Goal: Task Accomplishment & Management: Use online tool/utility

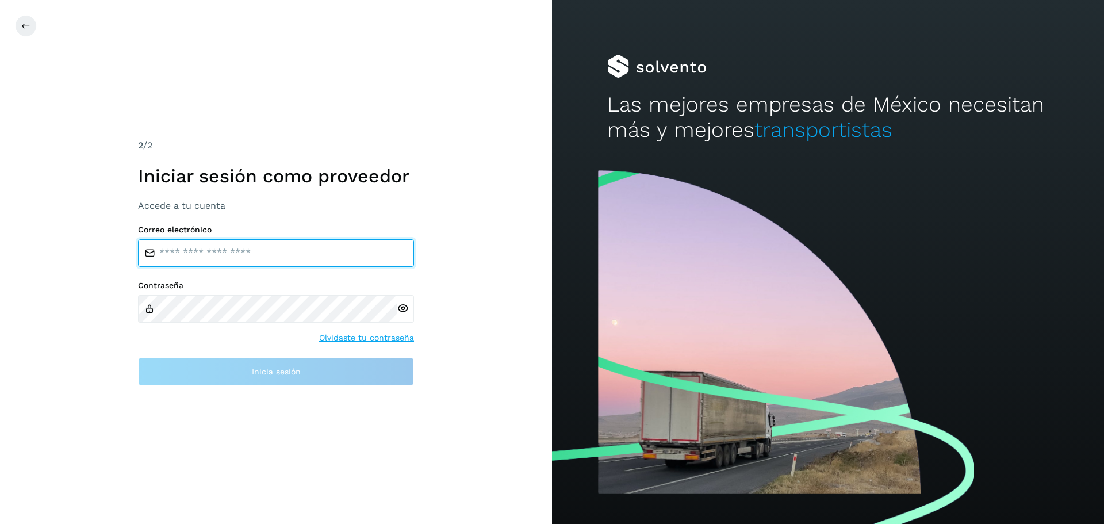
type input "**********"
click at [276, 252] on input "**********" at bounding box center [276, 253] width 276 height 28
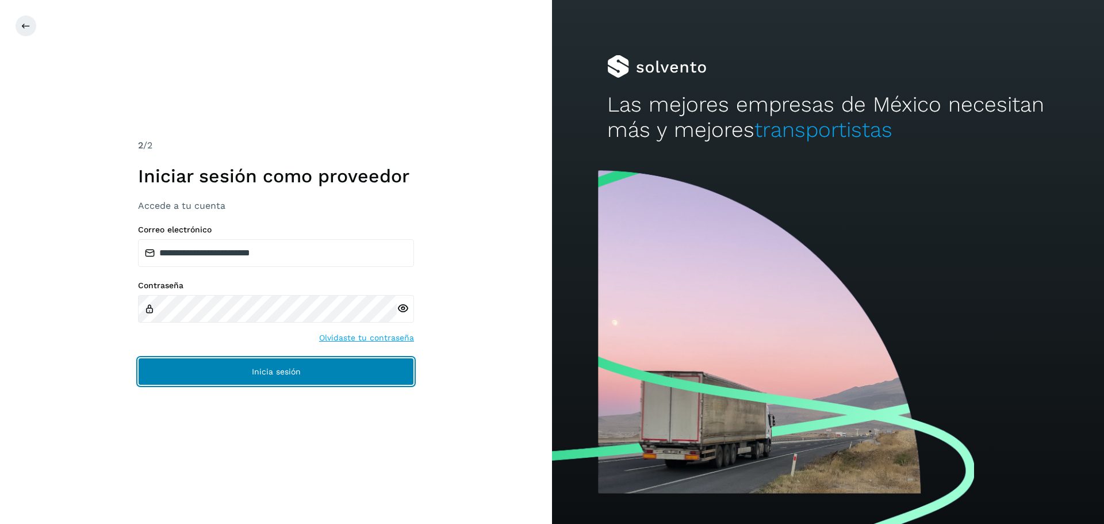
click at [267, 369] on span "Inicia sesión" at bounding box center [276, 372] width 49 height 8
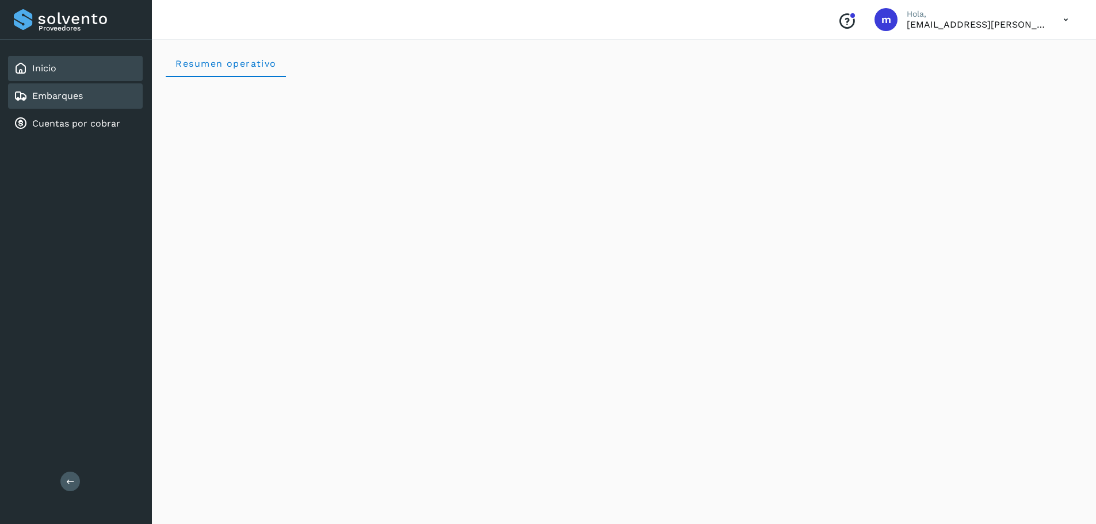
click at [45, 96] on link "Embarques" at bounding box center [57, 95] width 51 height 11
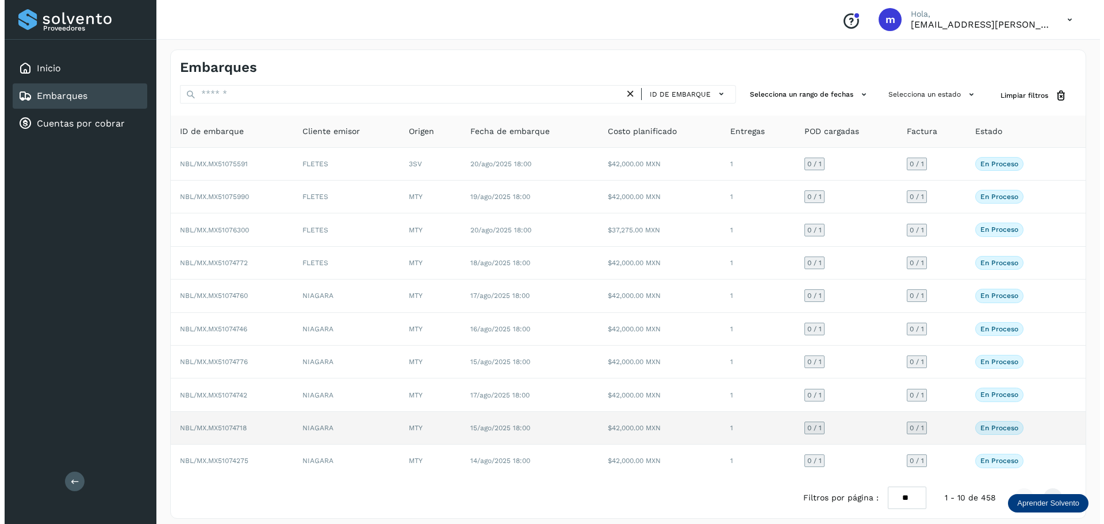
scroll to position [9, 0]
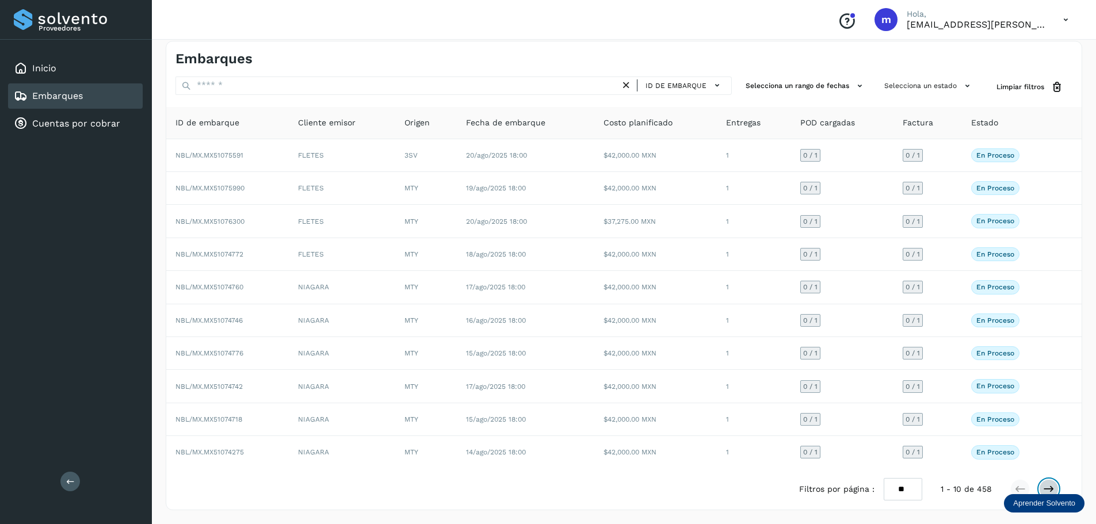
click at [1047, 490] on icon at bounding box center [1049, 489] width 12 height 12
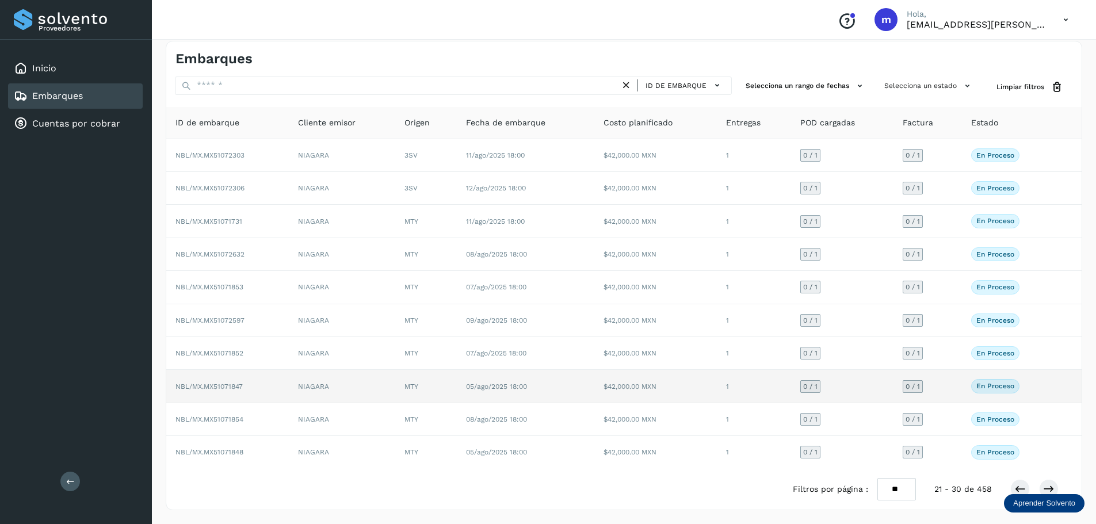
click at [207, 384] on span "NBL/MX.MX51071847" at bounding box center [208, 387] width 67 height 8
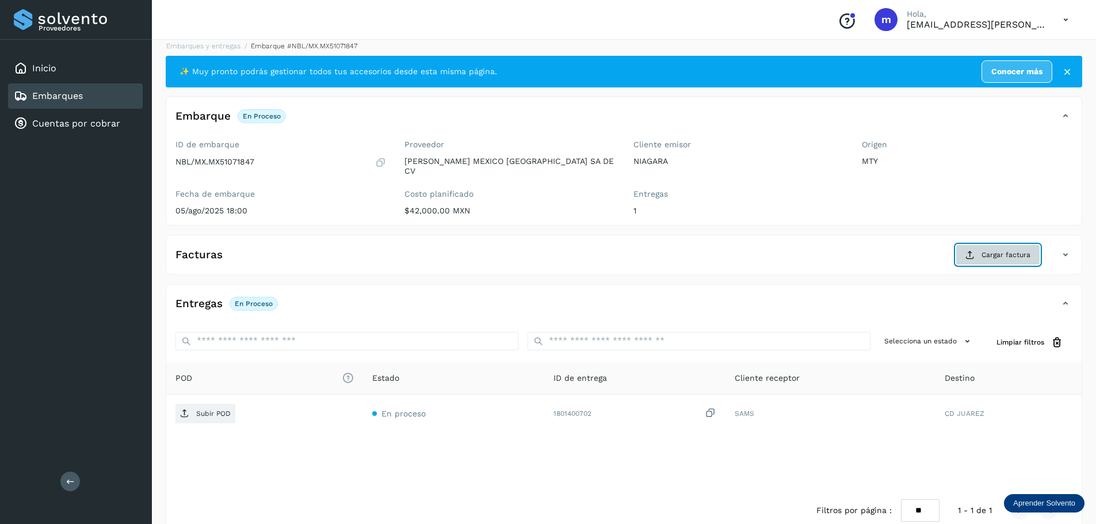
click at [1022, 250] on span "Cargar factura" at bounding box center [1005, 255] width 49 height 10
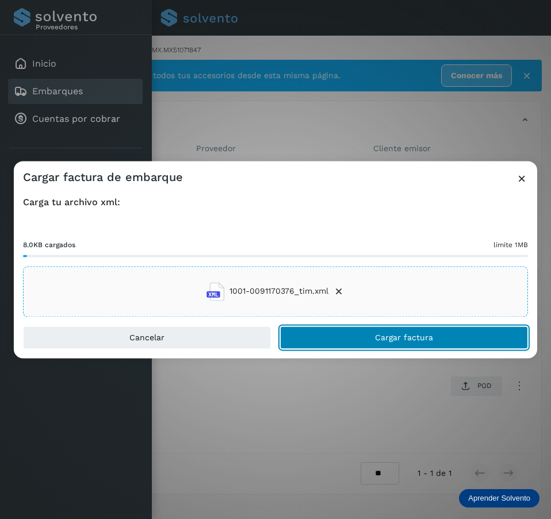
click at [441, 345] on button "Cargar factura" at bounding box center [404, 337] width 248 height 23
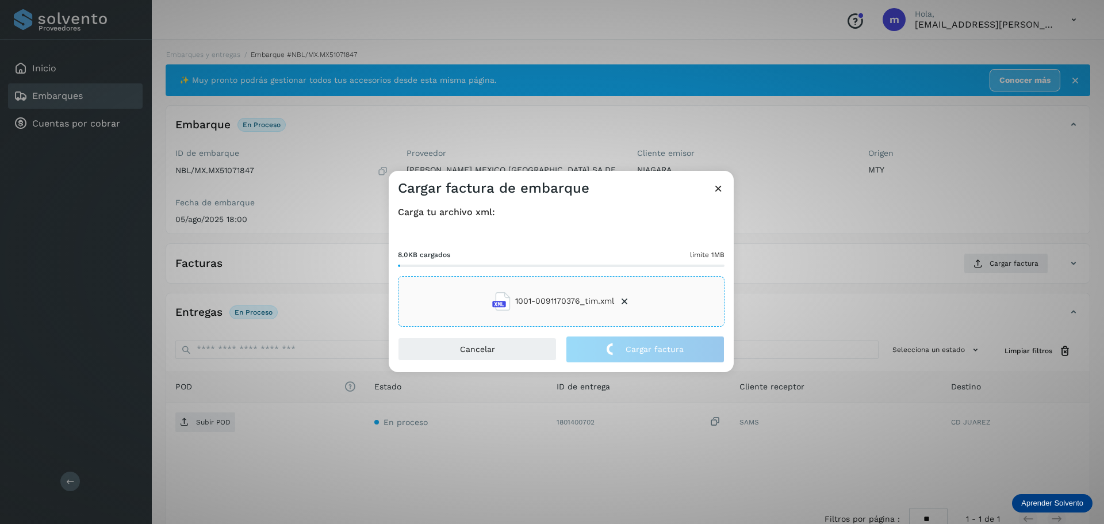
click at [200, 415] on div "Cargar factura de embarque Carga tu archivo xml: 8.0KB cargados límite 1MB 1001…" at bounding box center [552, 262] width 1104 height 524
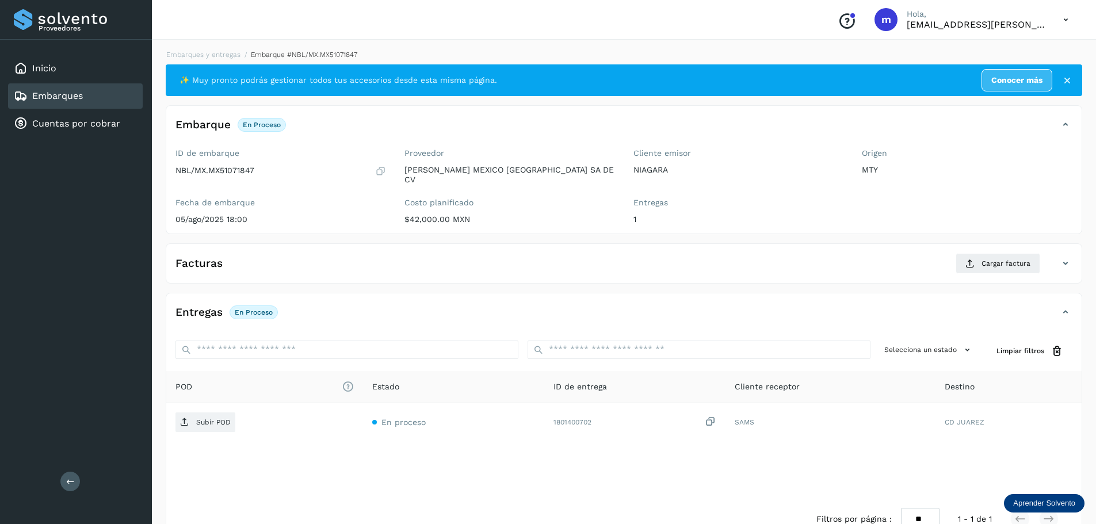
click at [200, 418] on p "Subir POD" at bounding box center [213, 422] width 35 height 8
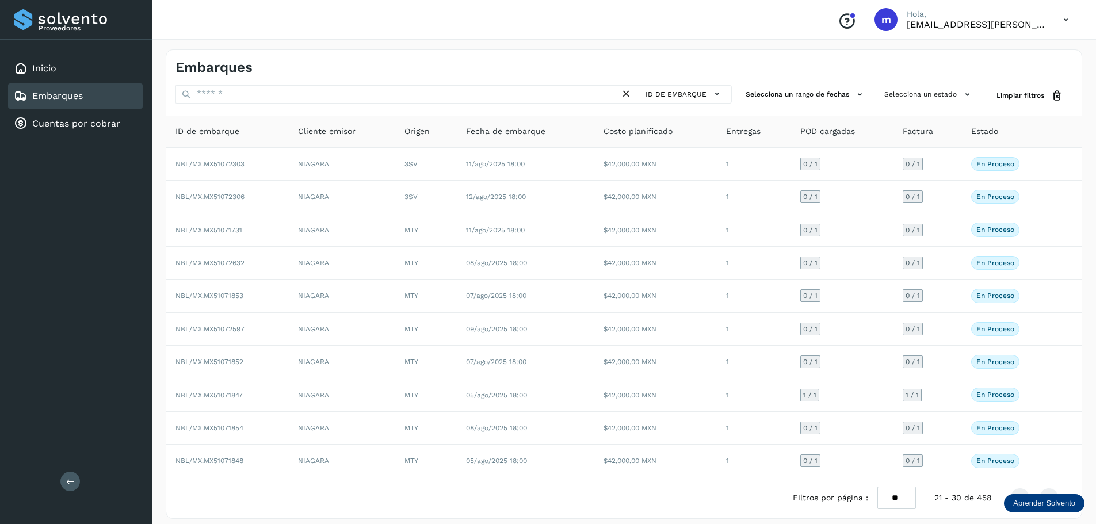
scroll to position [9, 0]
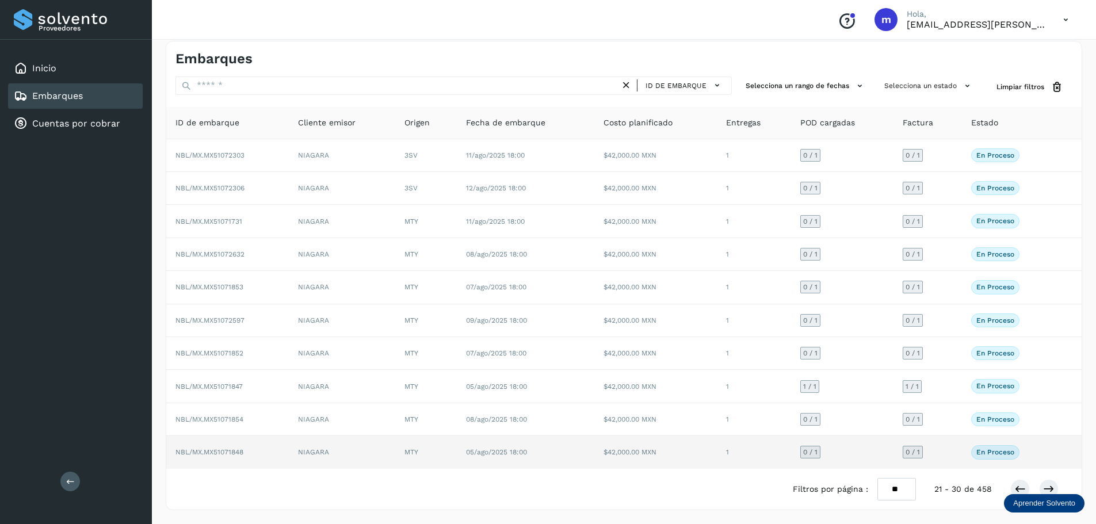
click at [198, 454] on span "NBL/MX.MX51071848" at bounding box center [209, 452] width 68 height 8
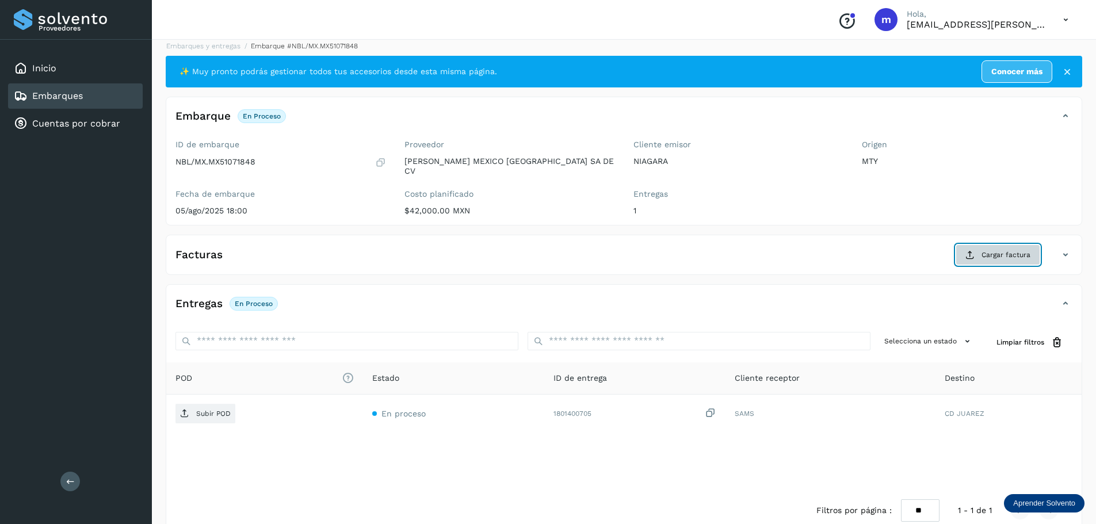
click at [985, 250] on span "Cargar factura" at bounding box center [1005, 255] width 49 height 10
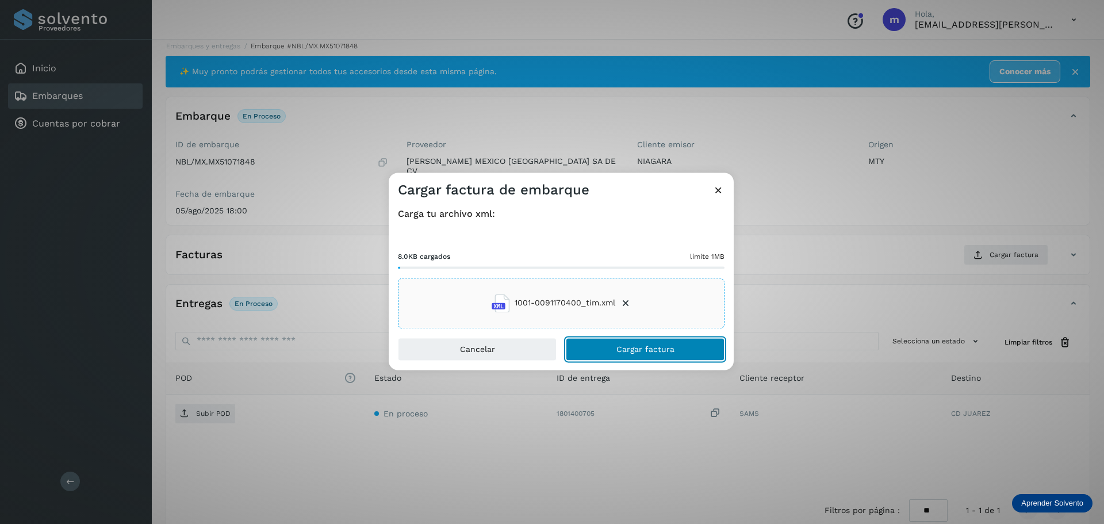
click at [641, 358] on button "Cargar factura" at bounding box center [645, 349] width 159 height 23
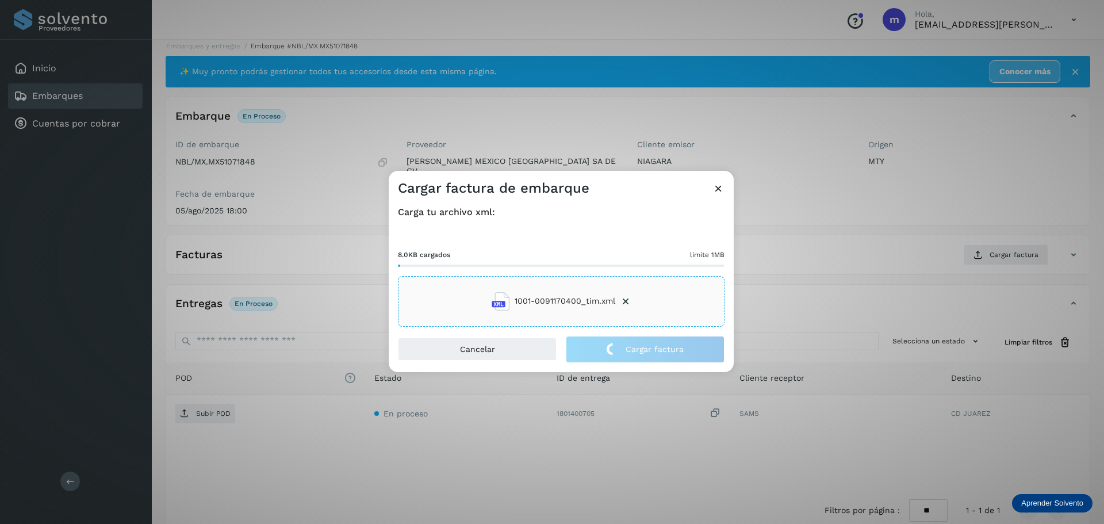
click at [204, 406] on div "Cargar factura de embarque Carga tu archivo xml: 8.0KB cargados límite 1MB 1001…" at bounding box center [552, 262] width 1104 height 524
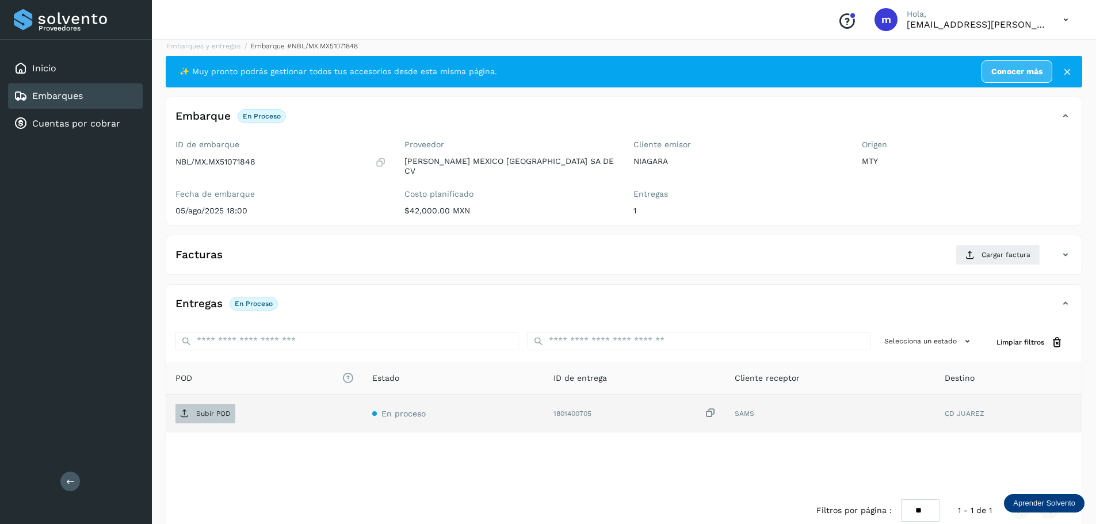
click at [204, 410] on p "Subir POD" at bounding box center [213, 414] width 35 height 8
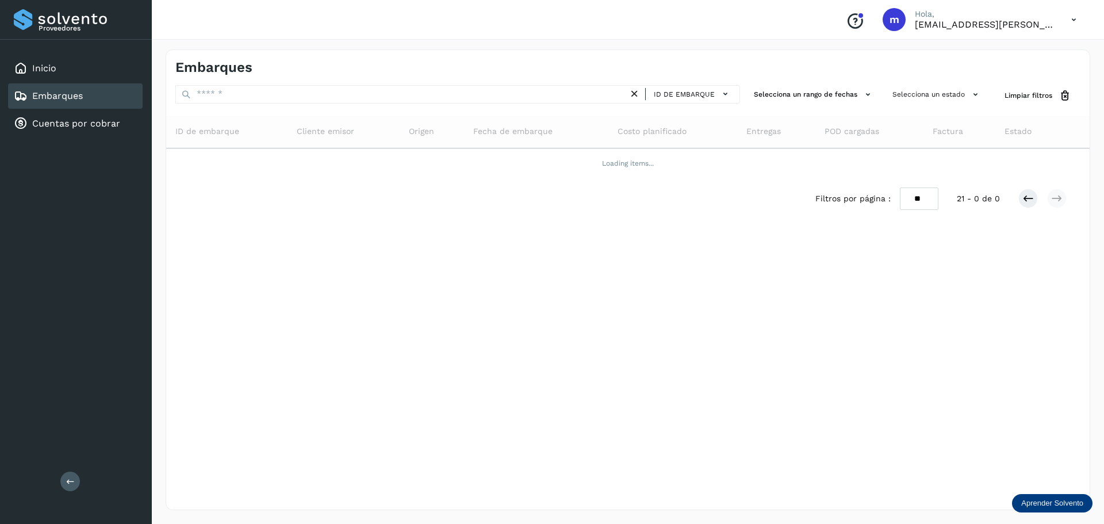
click at [40, 98] on link "Embarques" at bounding box center [57, 95] width 51 height 11
click at [477, 384] on div "Embarques ID de embarque Selecciona un rango de fechas Selecciona un estado Lim…" at bounding box center [628, 279] width 925 height 461
click at [722, 383] on div "Embarques ID de embarque Selecciona un rango de fechas Selecciona un estado Lim…" at bounding box center [628, 279] width 925 height 461
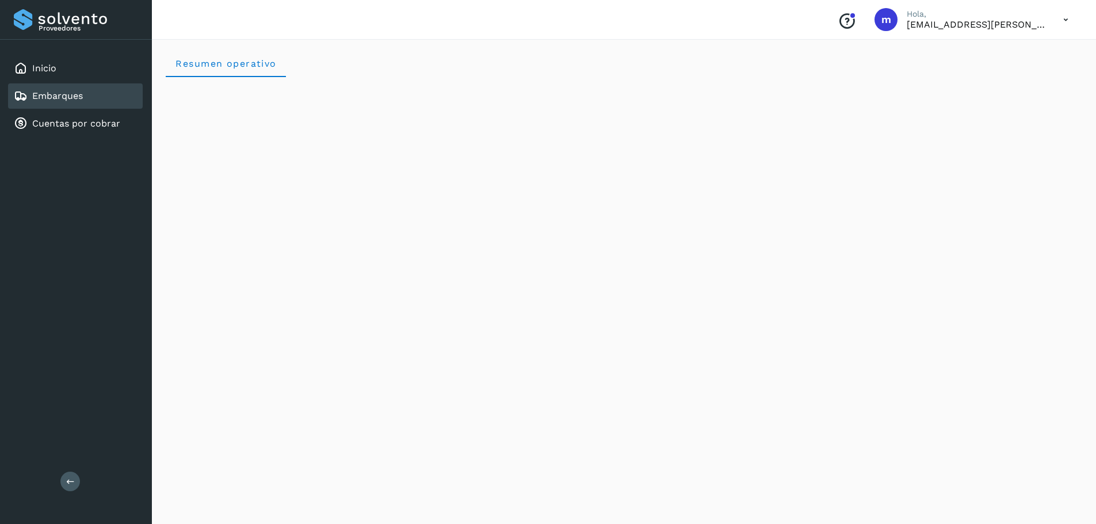
click at [95, 100] on div "Embarques" at bounding box center [75, 95] width 135 height 25
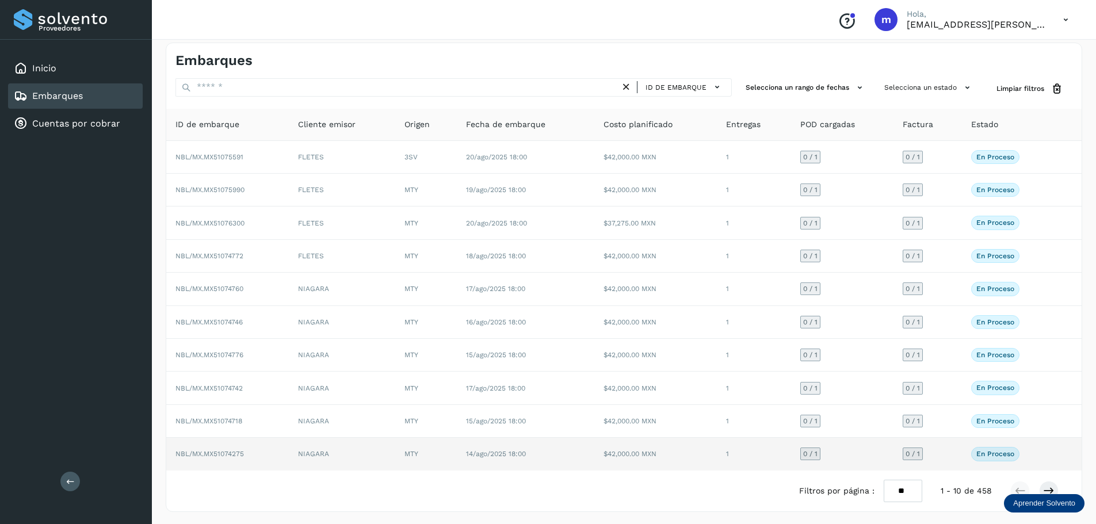
scroll to position [9, 0]
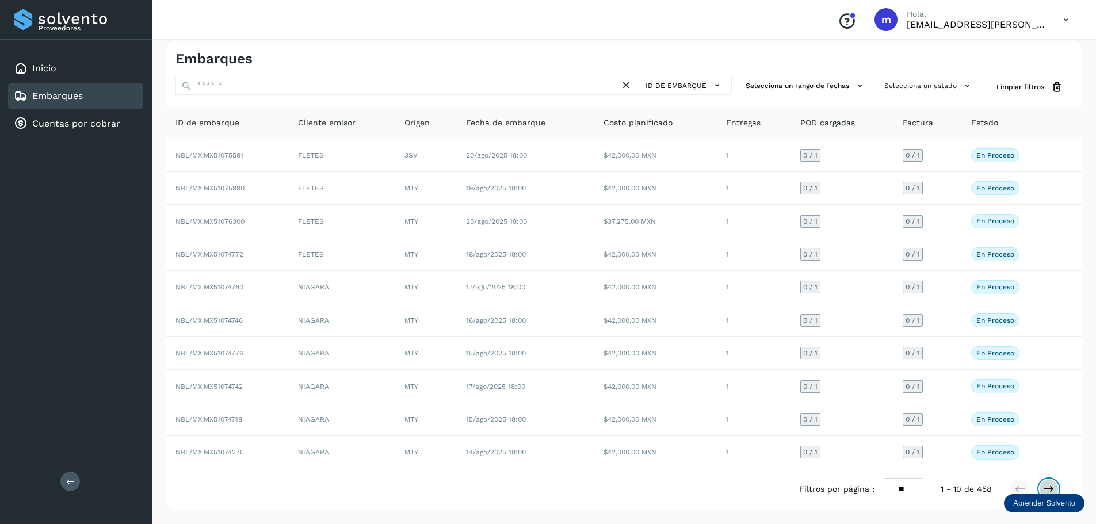
click at [1051, 486] on icon at bounding box center [1049, 489] width 12 height 12
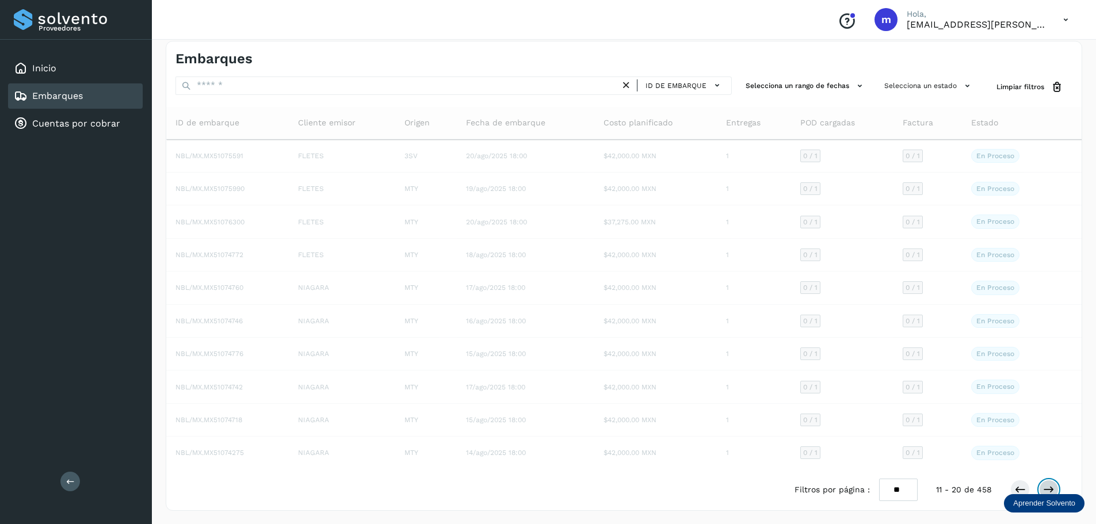
click at [1051, 486] on icon at bounding box center [1049, 490] width 12 height 12
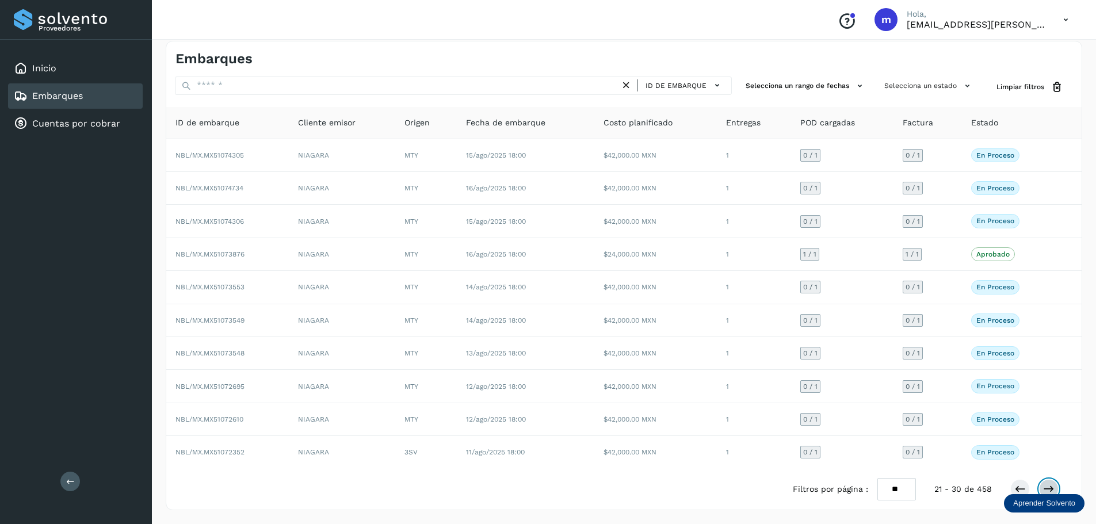
click at [1051, 486] on icon at bounding box center [1049, 489] width 12 height 12
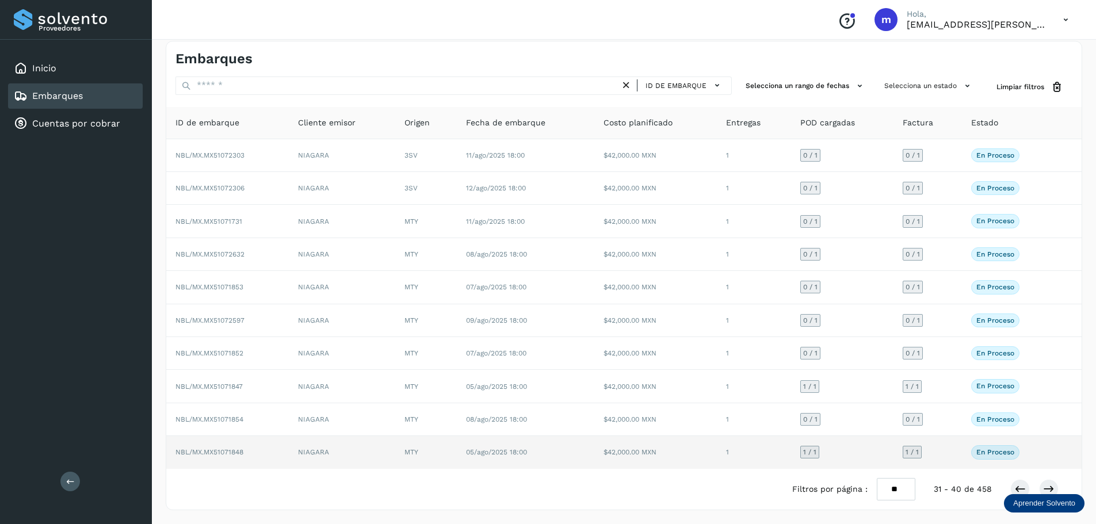
click at [210, 452] on span "NBL/MX.MX51071848" at bounding box center [209, 452] width 68 height 8
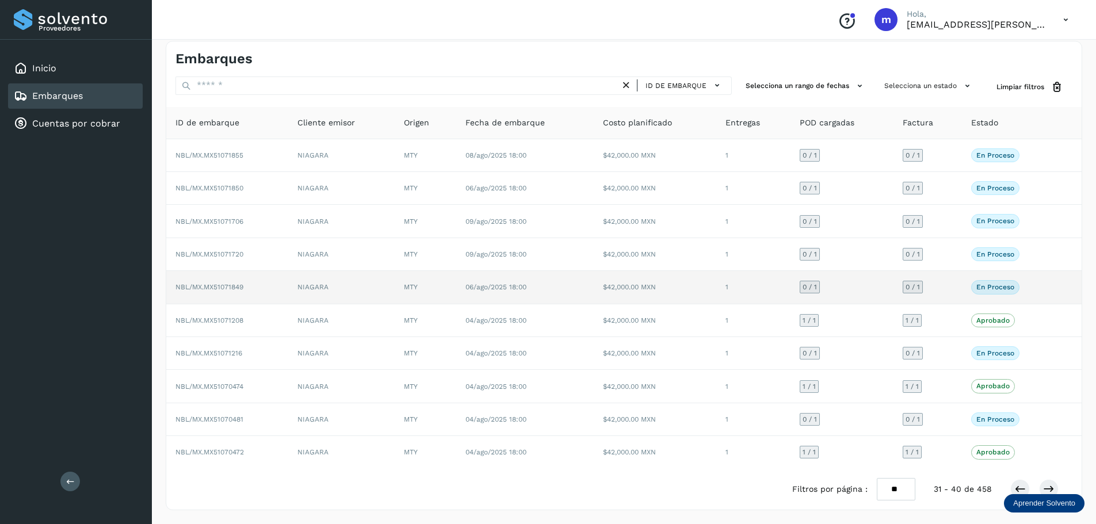
click at [197, 286] on span "NBL/MX.MX51071849" at bounding box center [209, 287] width 68 height 8
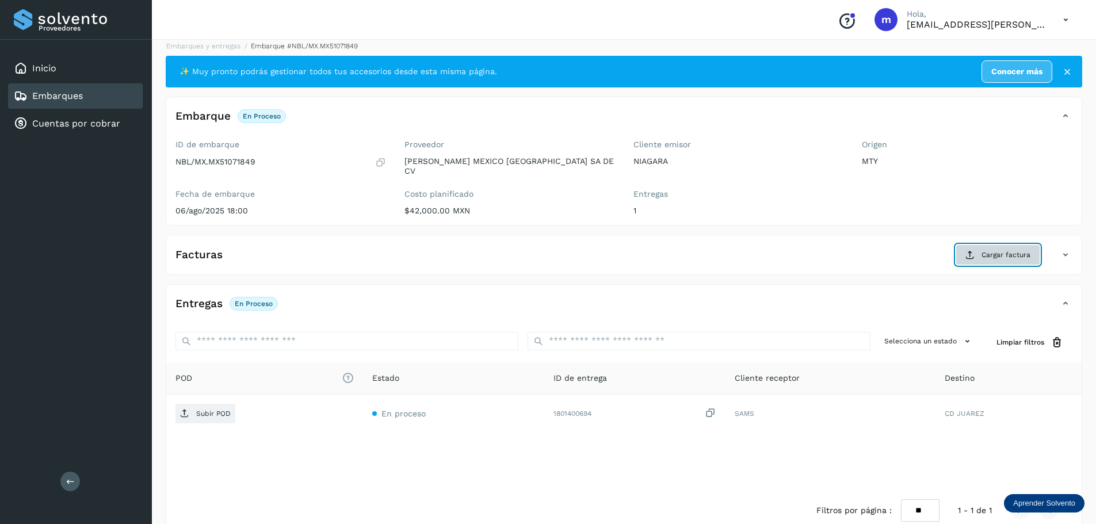
click at [1003, 250] on span "Cargar factura" at bounding box center [1005, 255] width 49 height 10
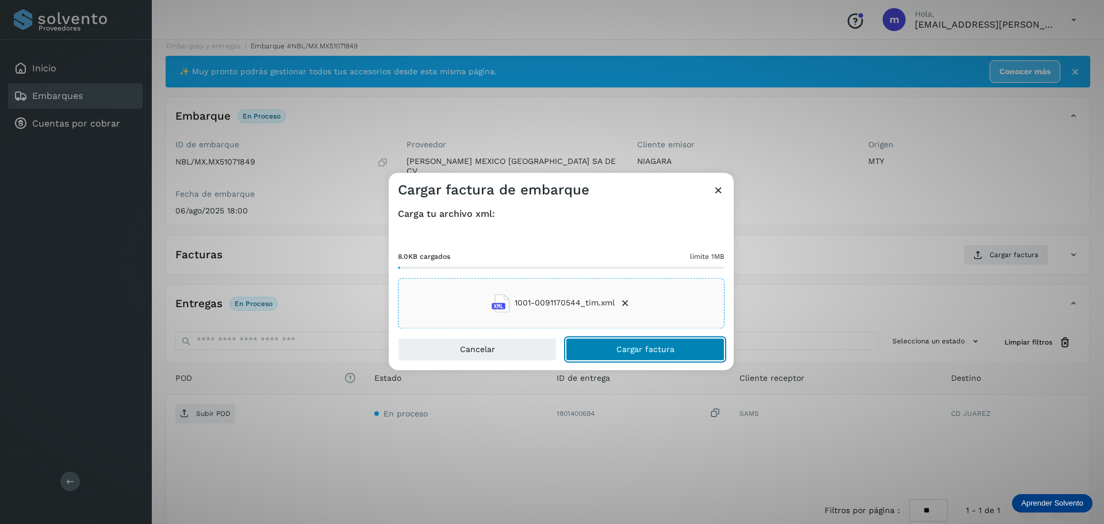
click at [638, 346] on span "Cargar factura" at bounding box center [646, 349] width 58 height 8
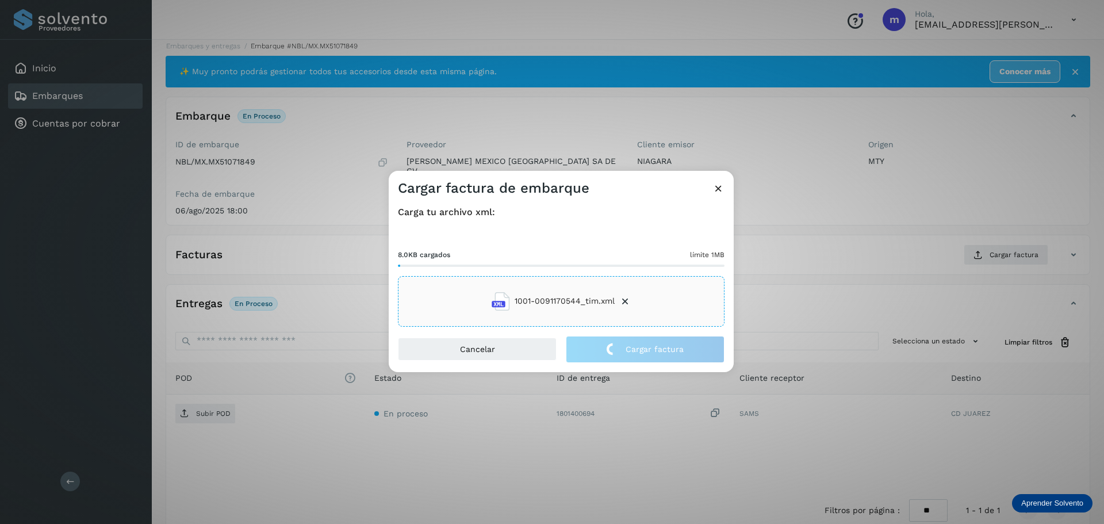
click at [211, 406] on div "Cargar factura de embarque Carga tu archivo xml: 8.0KB cargados límite 1MB 1001…" at bounding box center [552, 262] width 1104 height 524
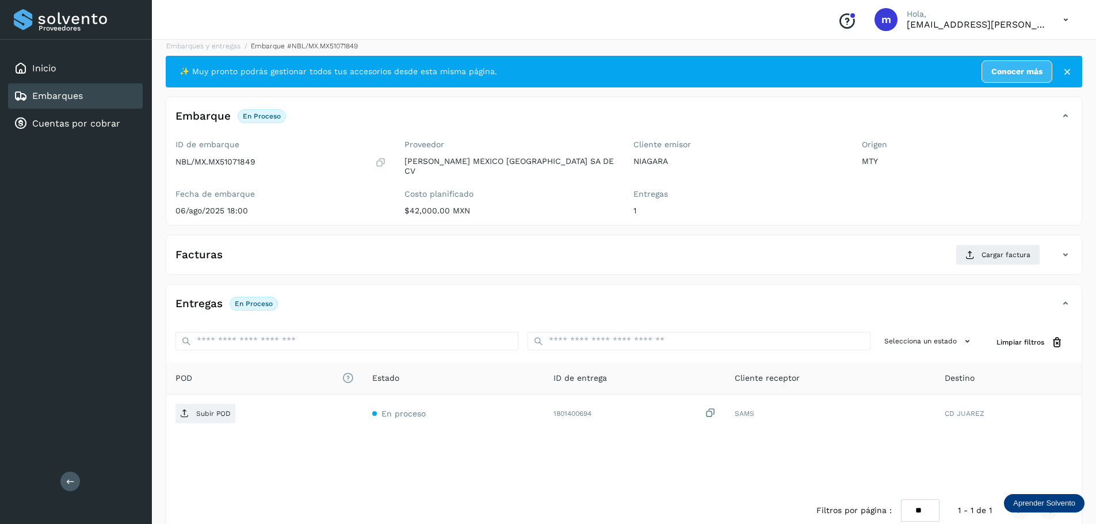
click at [211, 410] on p "Subir POD" at bounding box center [213, 414] width 35 height 8
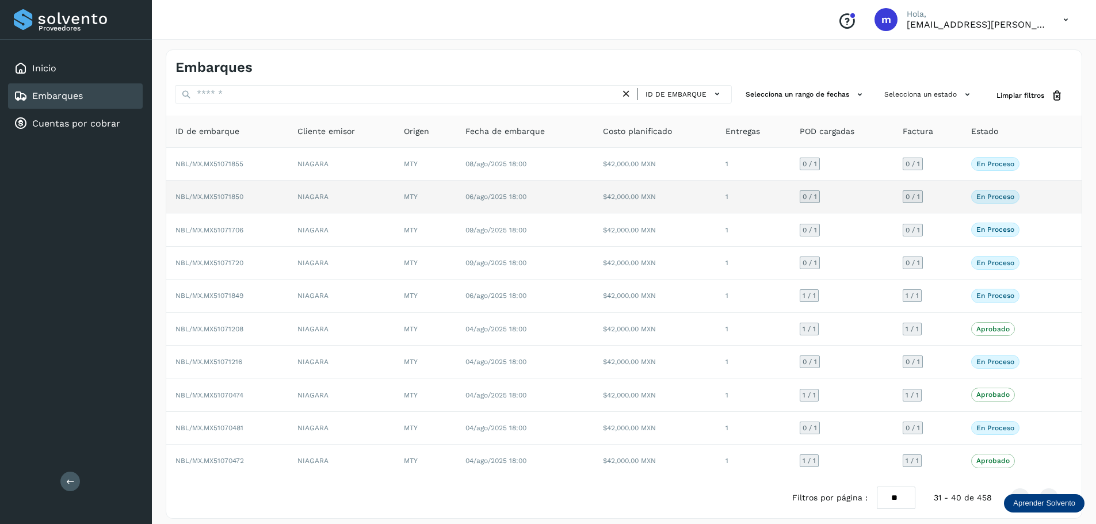
click at [232, 197] on span "NBL/MX.MX51071850" at bounding box center [209, 197] width 68 height 8
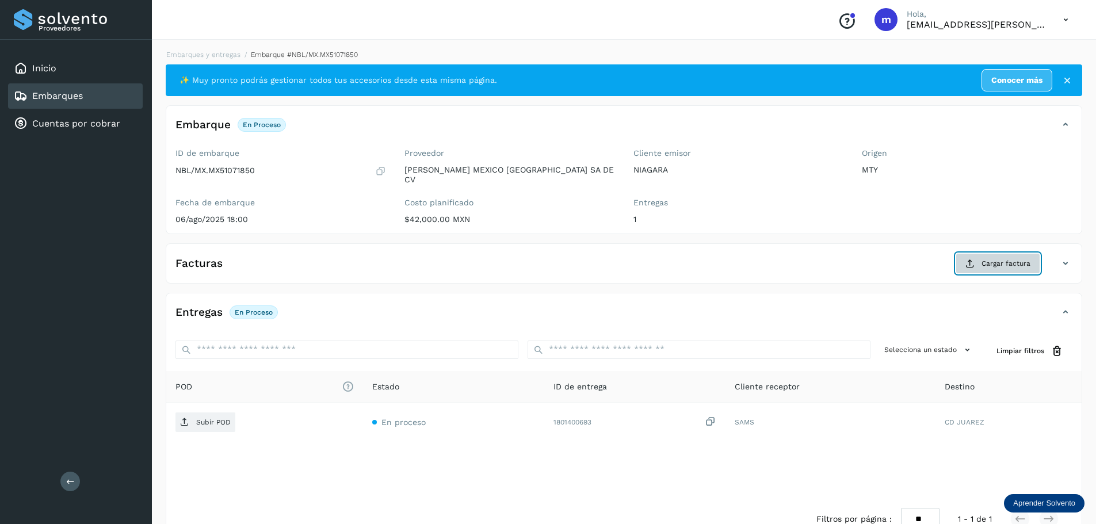
click at [1009, 258] on span "Cargar factura" at bounding box center [1005, 263] width 49 height 10
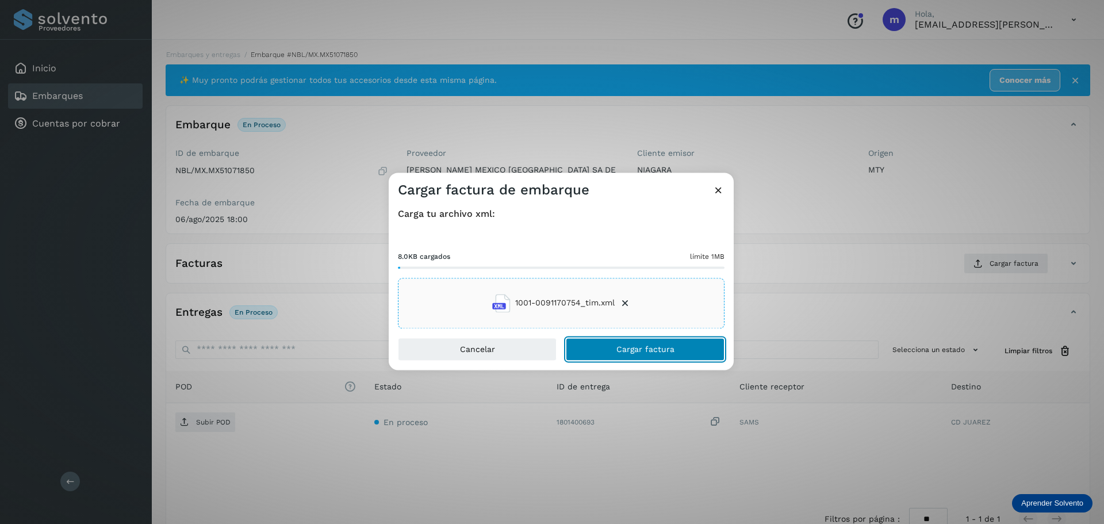
click at [647, 354] on button "Cargar factura" at bounding box center [645, 349] width 159 height 23
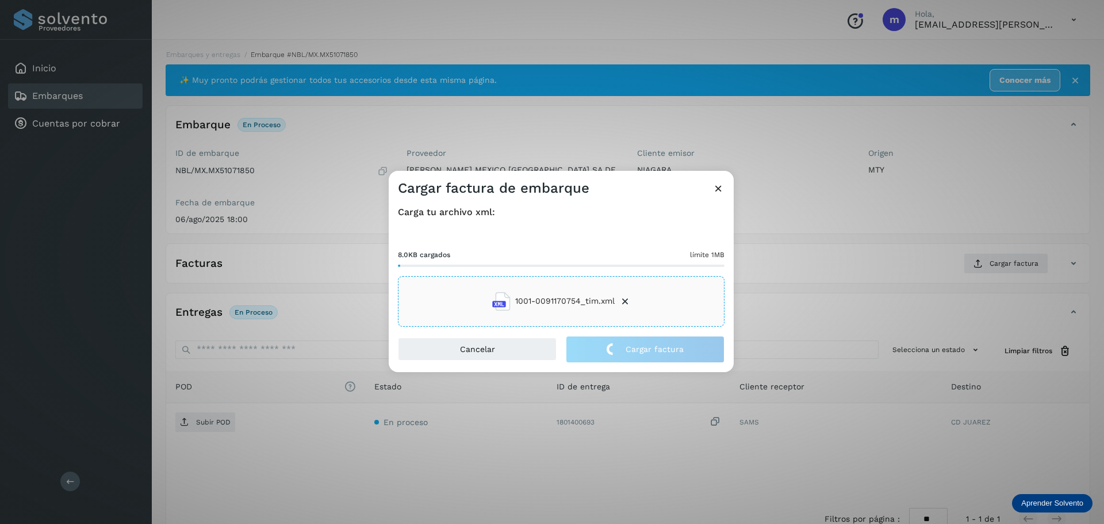
click at [212, 416] on div "Cargar factura de embarque Carga tu archivo xml: 8.0KB cargados límite 1MB 1001…" at bounding box center [552, 262] width 1104 height 524
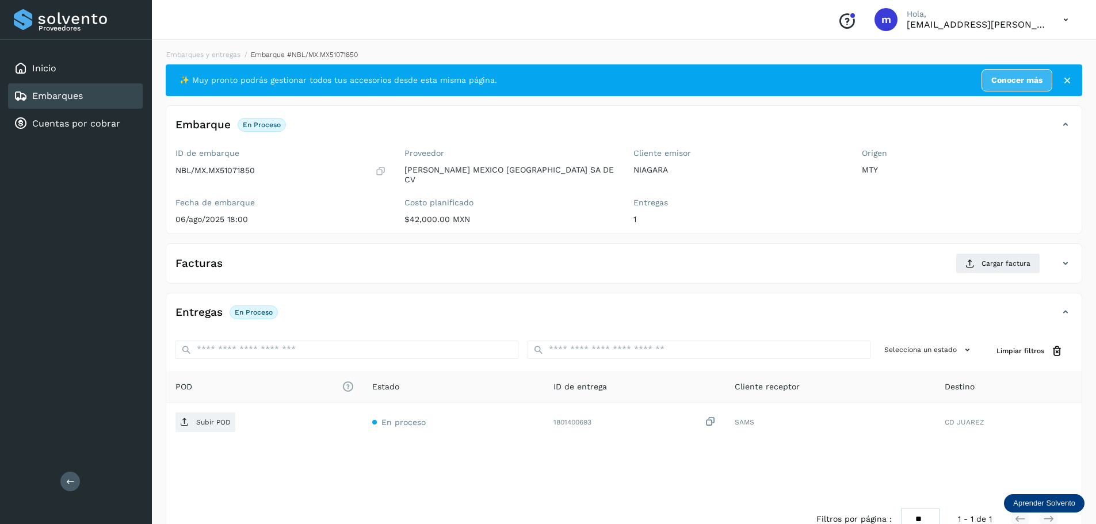
click at [212, 418] on p "Subir POD" at bounding box center [213, 422] width 35 height 8
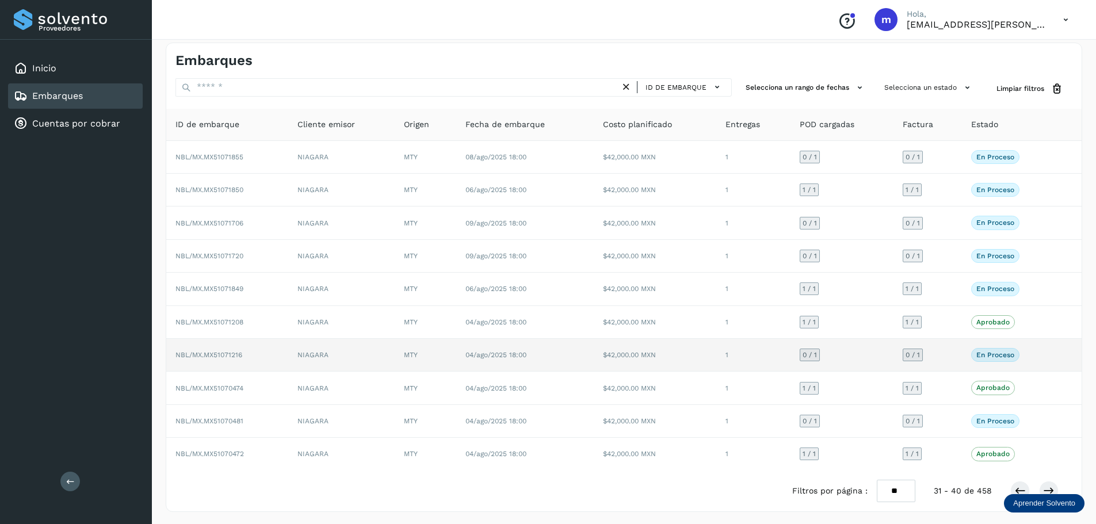
scroll to position [9, 0]
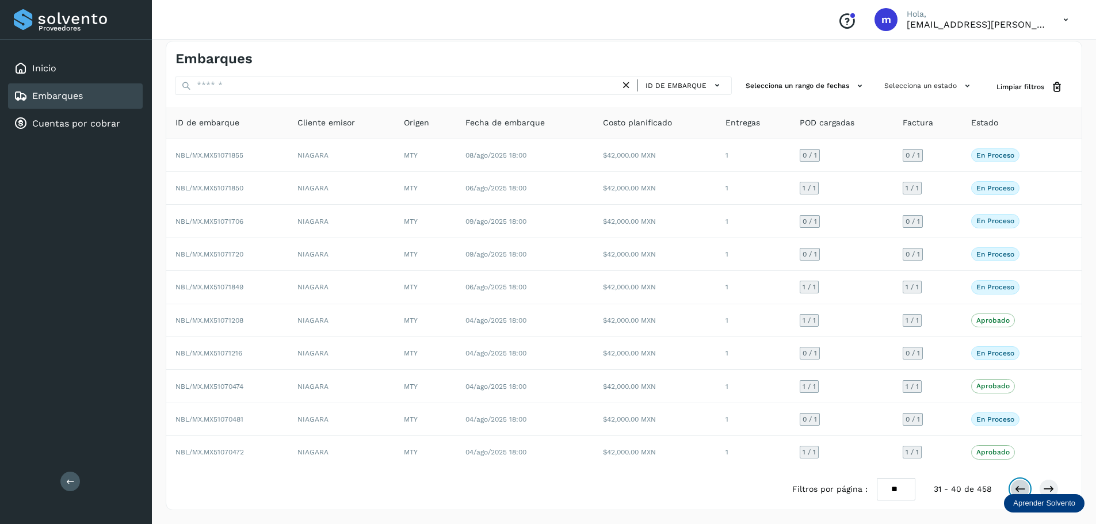
click at [1026, 489] on button at bounding box center [1020, 489] width 20 height 20
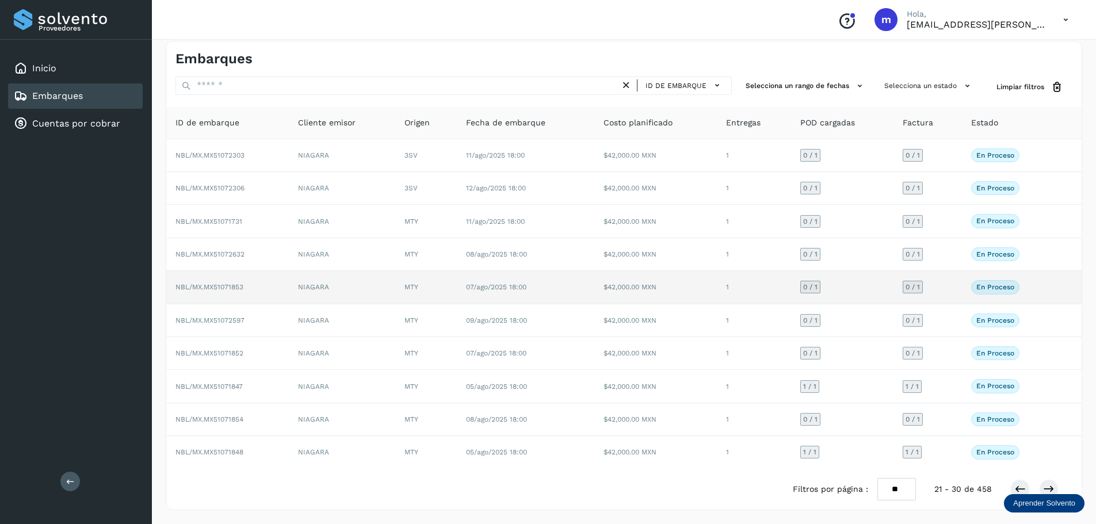
click at [210, 285] on span "NBL/MX.MX51071853" at bounding box center [209, 287] width 68 height 8
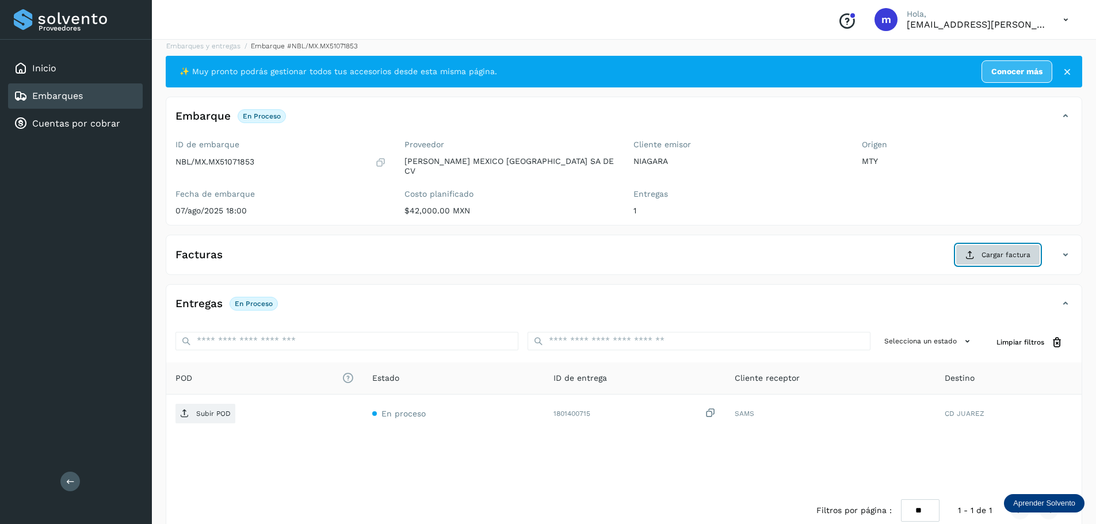
click at [984, 250] on span "Cargar factura" at bounding box center [1005, 255] width 49 height 10
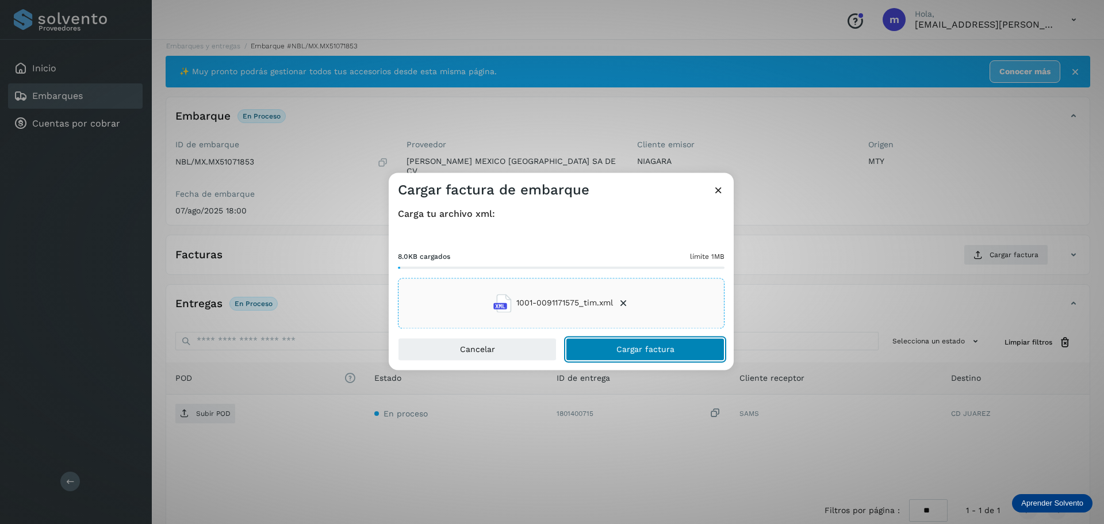
click at [637, 353] on span "Cargar factura" at bounding box center [646, 349] width 58 height 8
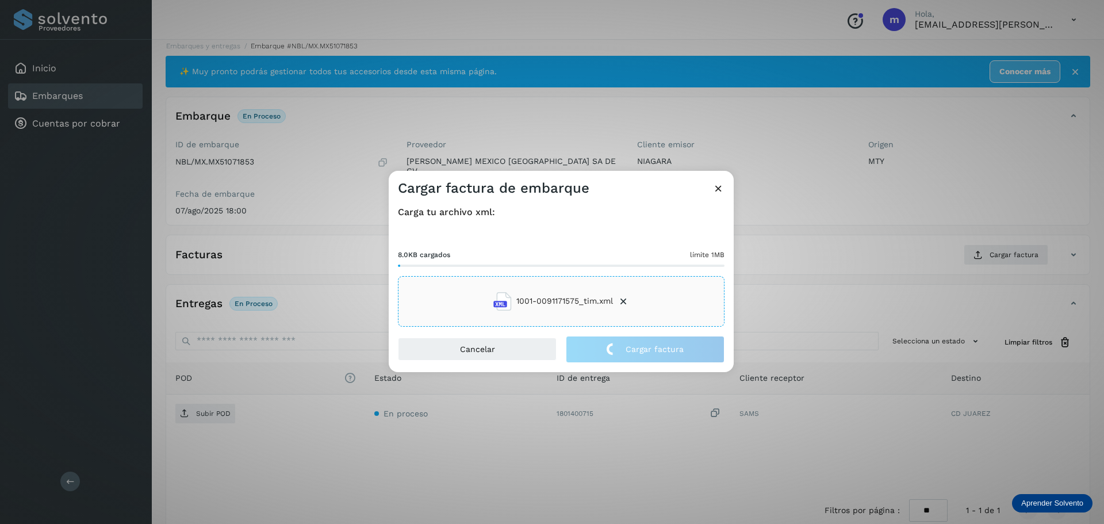
click at [199, 406] on div "Cargar factura de embarque Carga tu archivo xml: 8.0KB cargados límite 1MB 1001…" at bounding box center [552, 262] width 1104 height 524
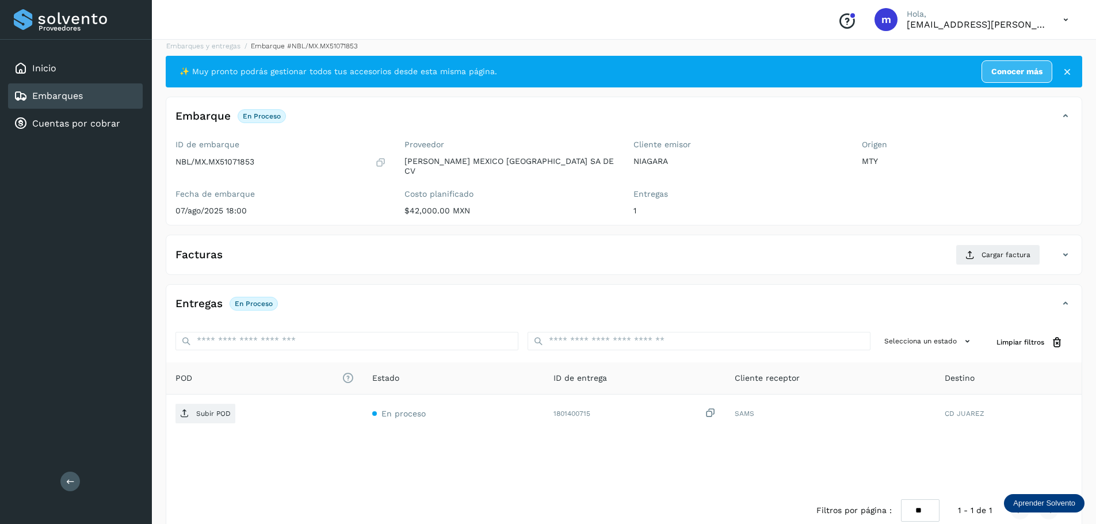
click at [199, 410] on p "Subir POD" at bounding box center [213, 414] width 35 height 8
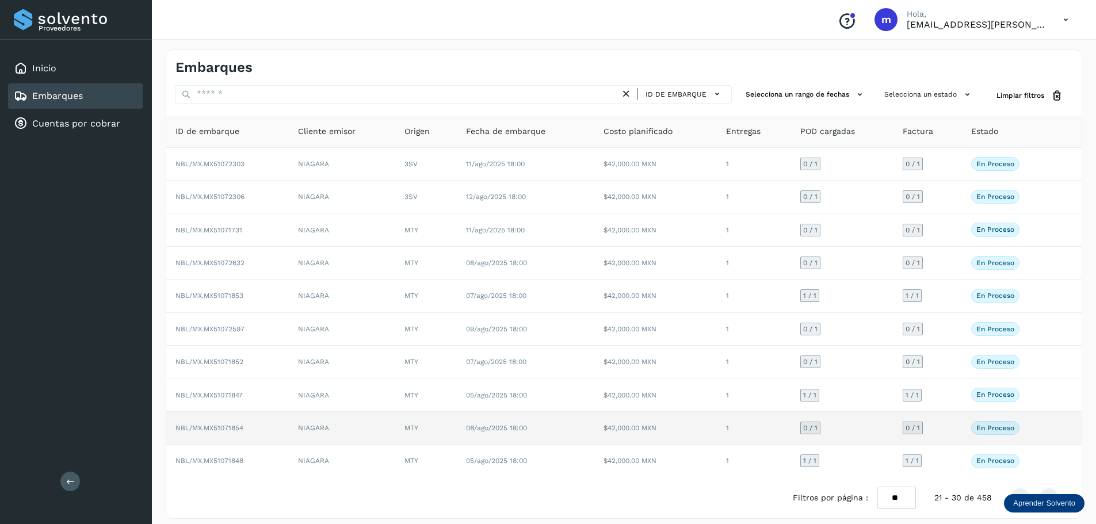
click at [216, 425] on span "NBL/MX.MX51071854" at bounding box center [209, 428] width 68 height 8
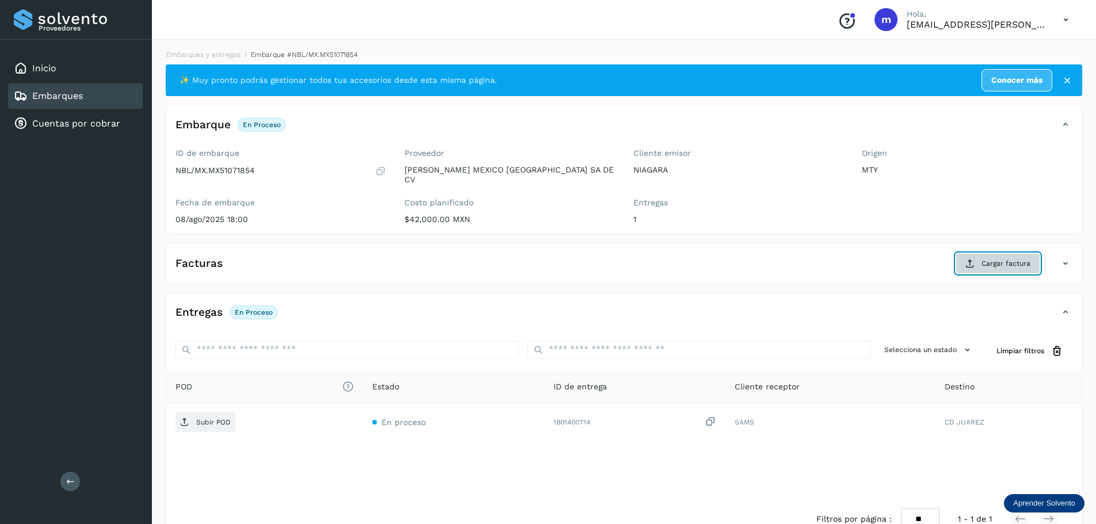
click at [1033, 258] on button "Cargar factura" at bounding box center [997, 263] width 85 height 21
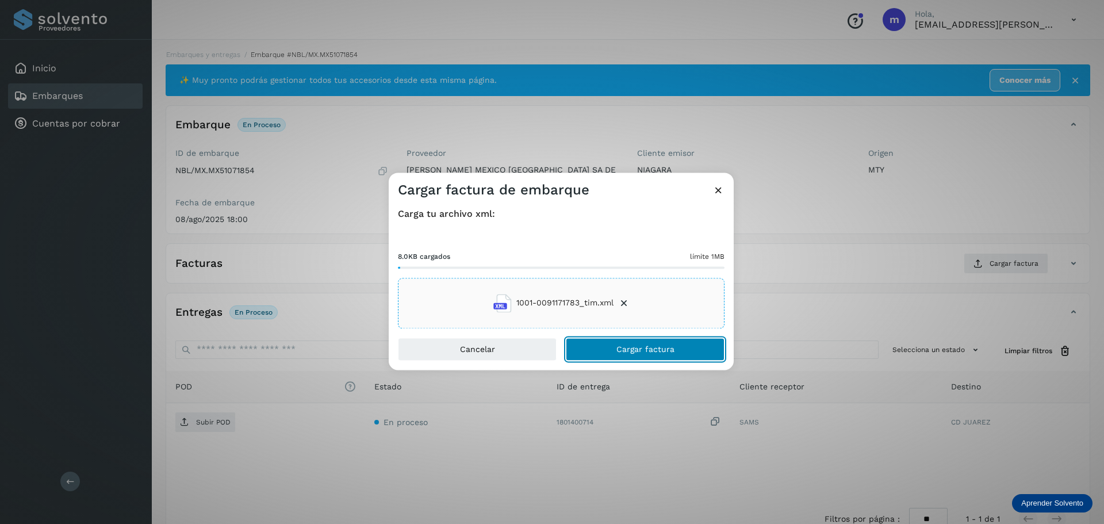
click at [663, 350] on span "Cargar factura" at bounding box center [646, 349] width 58 height 8
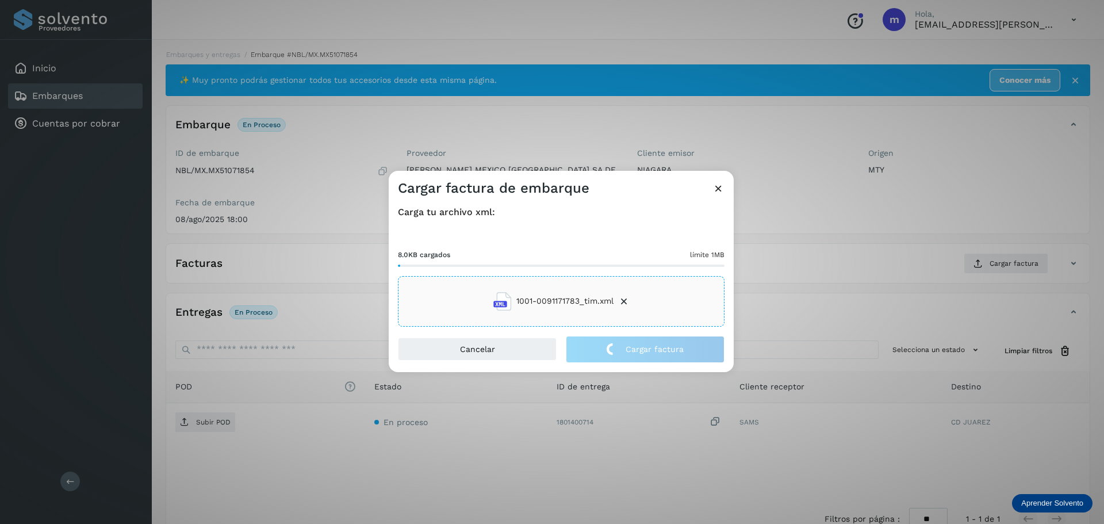
click at [194, 416] on div "Cargar factura de embarque Carga tu archivo xml: 8.0KB cargados límite 1MB 1001…" at bounding box center [552, 262] width 1104 height 524
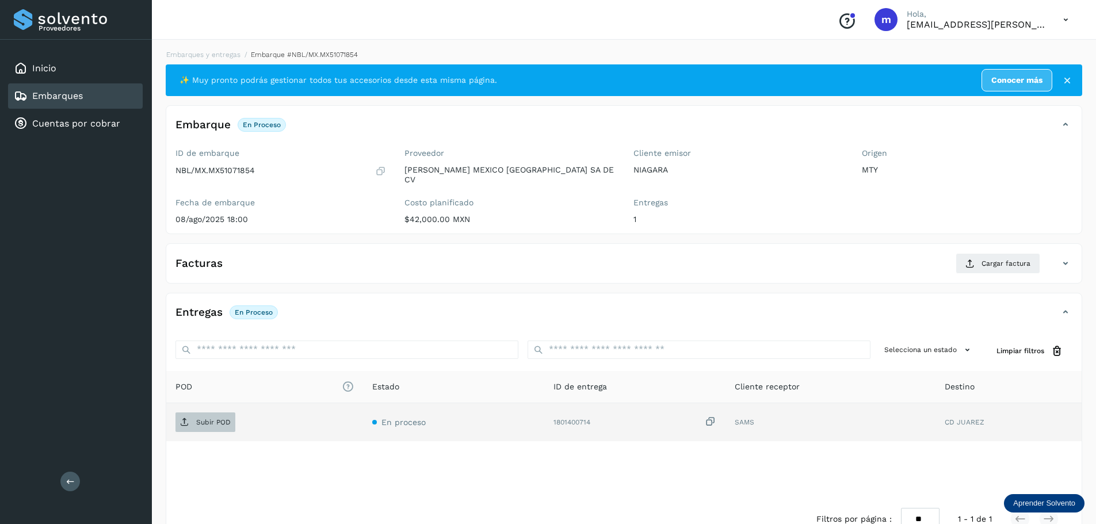
click at [198, 418] on p "Subir POD" at bounding box center [213, 422] width 35 height 8
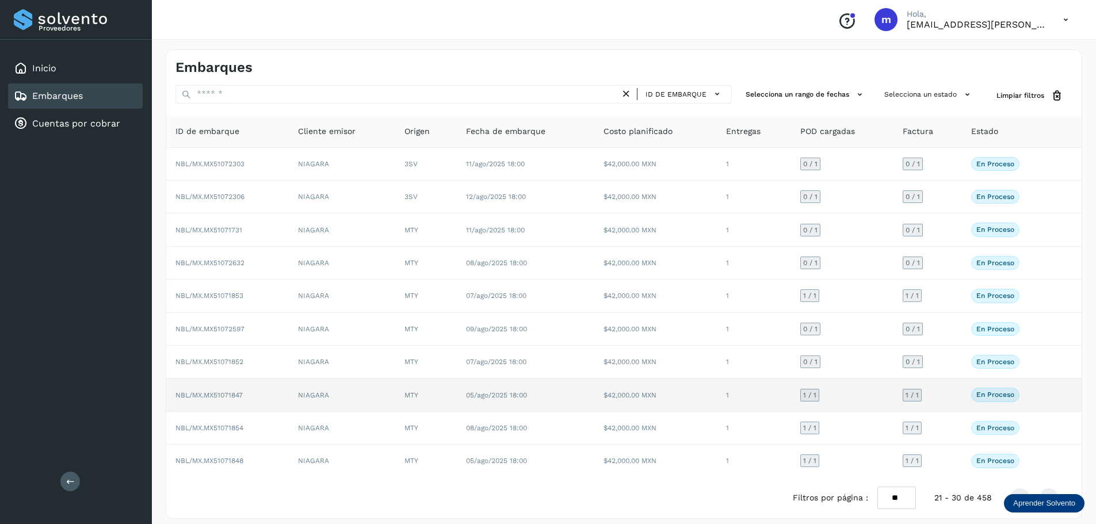
scroll to position [9, 0]
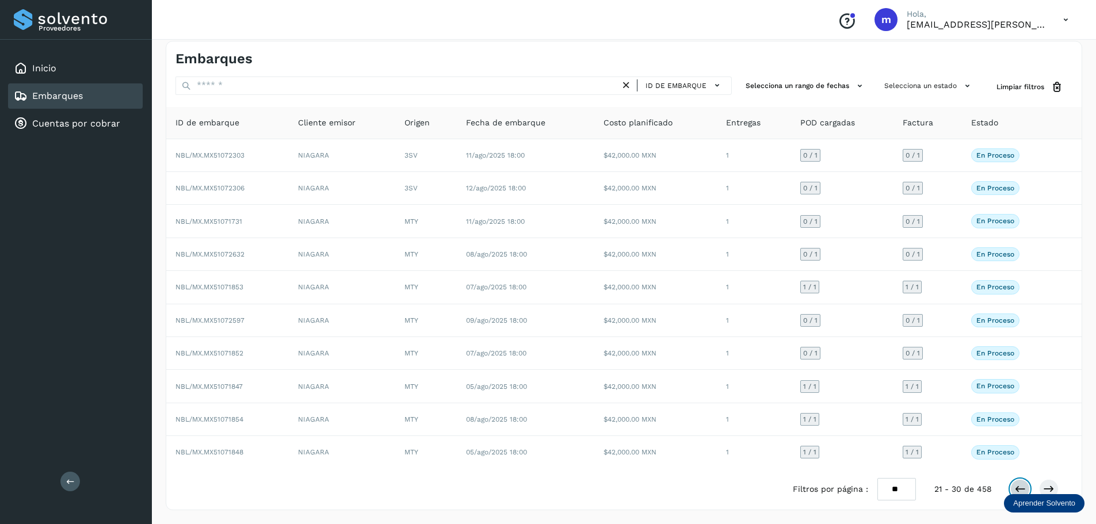
click at [1022, 490] on icon at bounding box center [1020, 489] width 12 height 12
click at [1050, 487] on icon at bounding box center [1049, 489] width 12 height 12
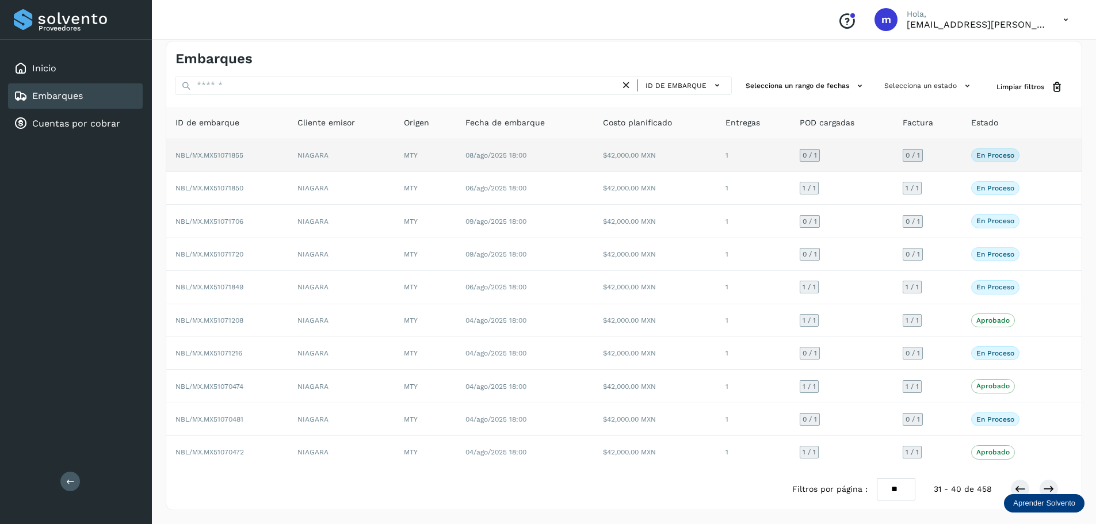
click at [207, 155] on span "NBL/MX.MX51071855" at bounding box center [209, 155] width 68 height 8
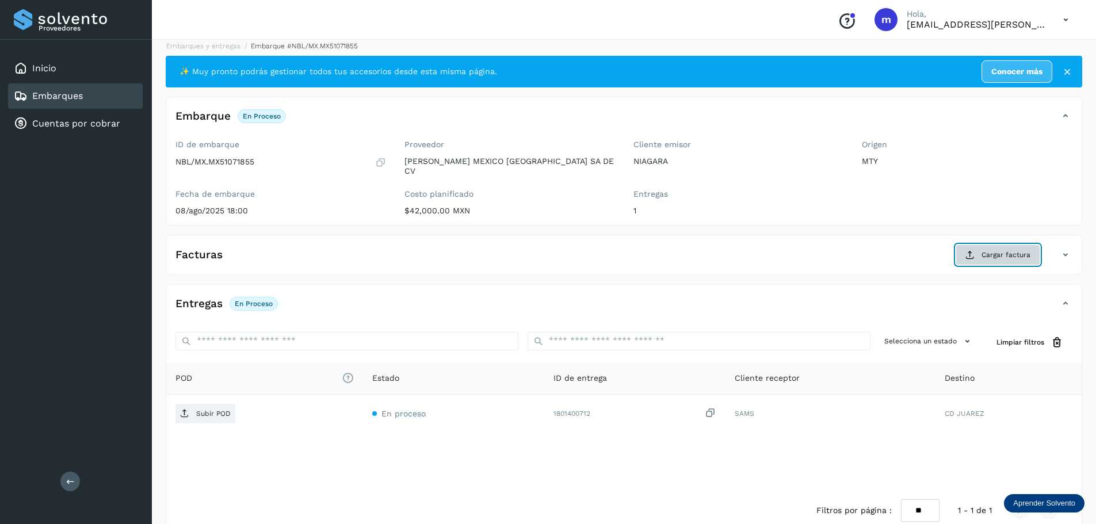
click at [995, 250] on span "Cargar factura" at bounding box center [1005, 255] width 49 height 10
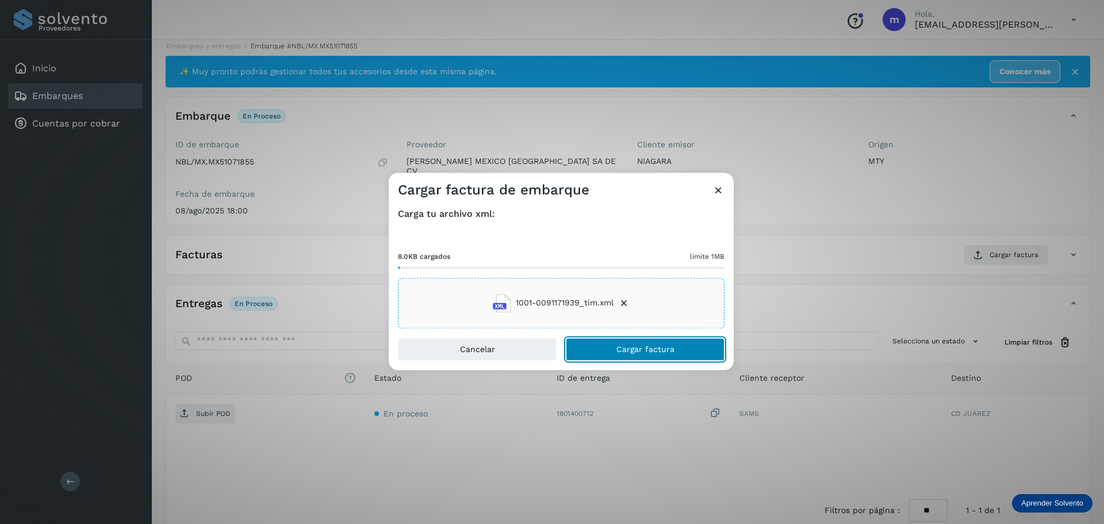
click at [643, 346] on span "Cargar factura" at bounding box center [646, 349] width 58 height 8
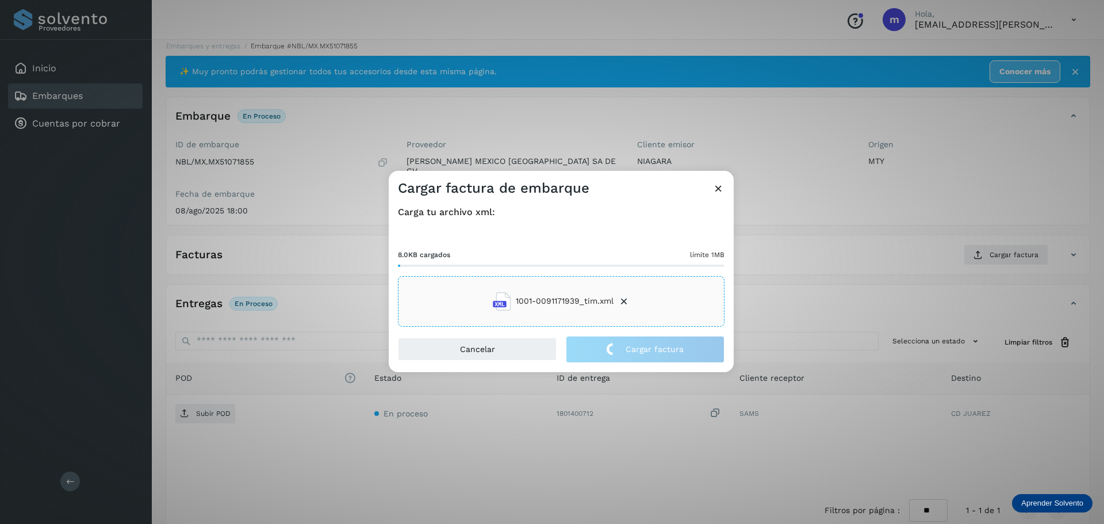
click at [224, 404] on div "Cargar factura de embarque Carga tu archivo xml: 8.0KB cargados límite 1MB 1001…" at bounding box center [552, 262] width 1104 height 524
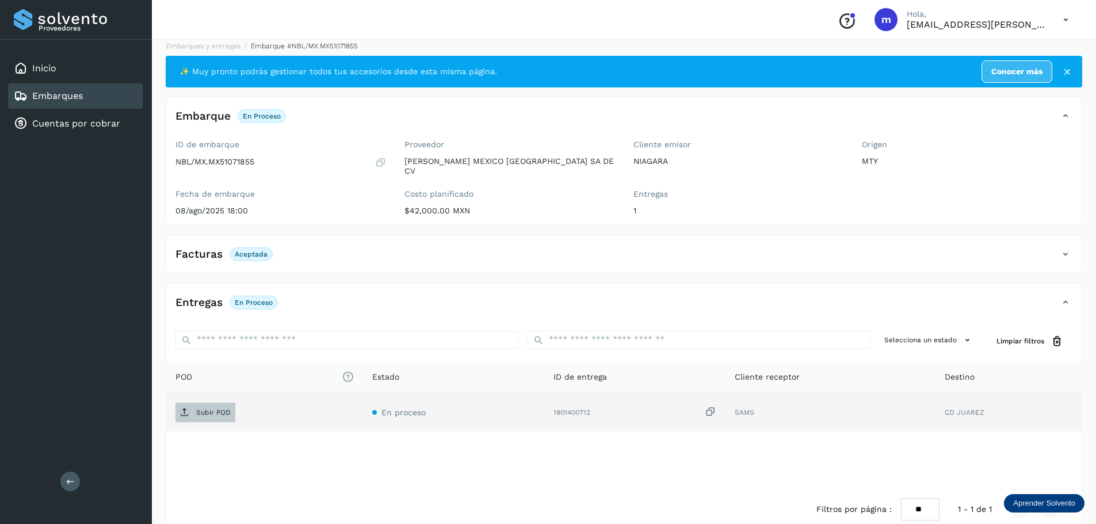
click at [224, 408] on p "Subir POD" at bounding box center [213, 412] width 35 height 8
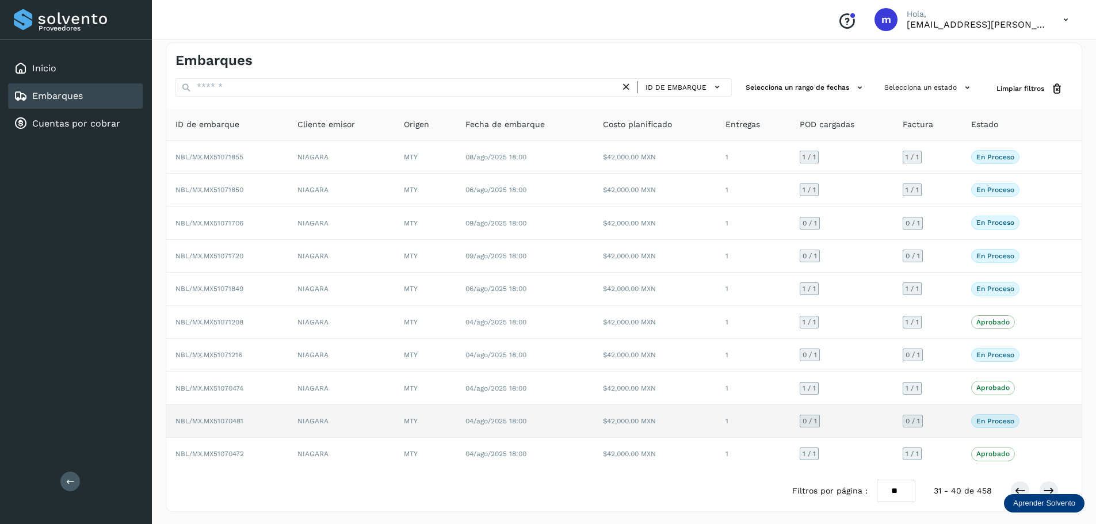
scroll to position [9, 0]
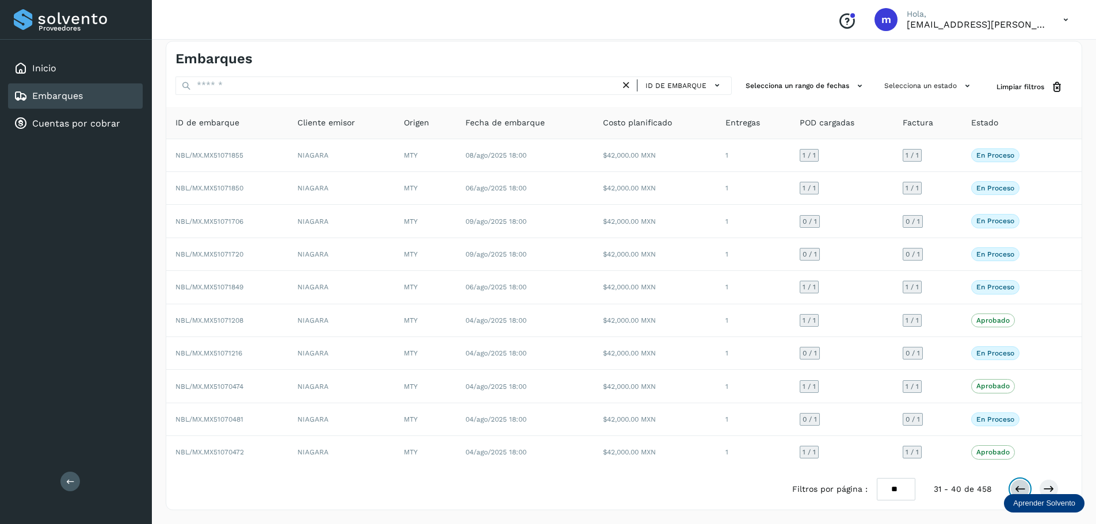
click at [1018, 486] on icon at bounding box center [1020, 489] width 12 height 12
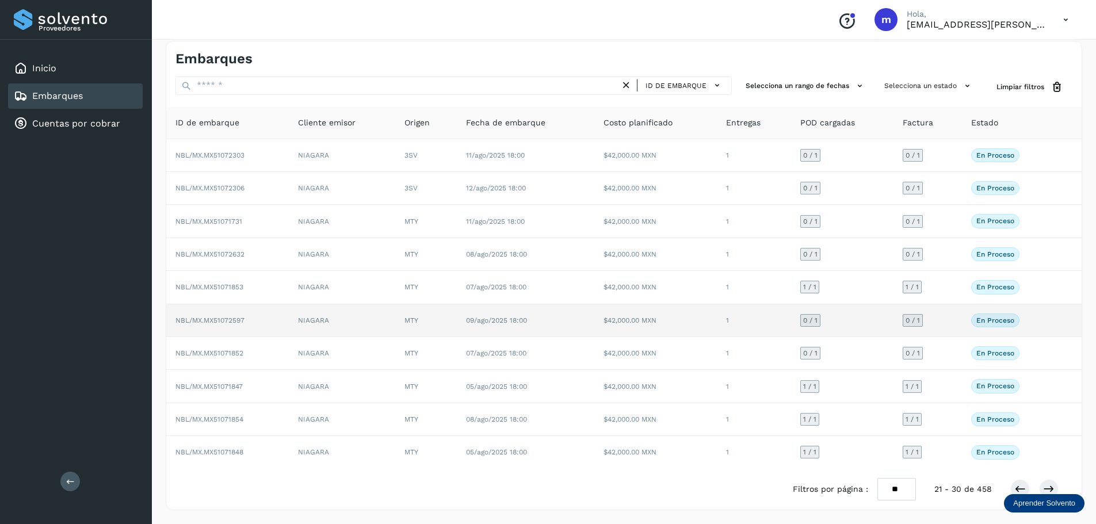
click at [216, 321] on span "NBL/MX.MX51072597" at bounding box center [209, 320] width 69 height 8
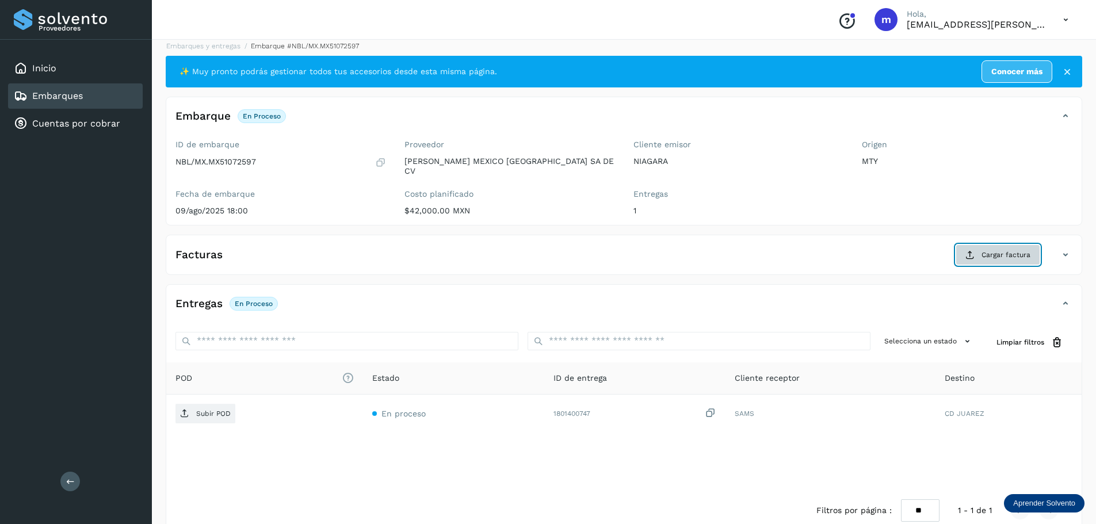
click at [1012, 250] on span "Cargar factura" at bounding box center [1005, 255] width 49 height 10
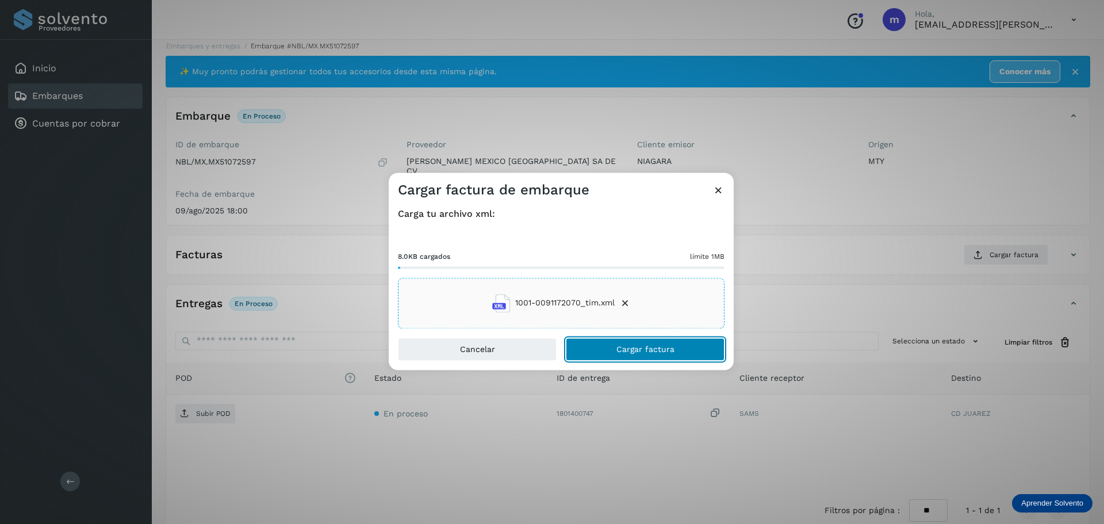
click at [621, 353] on span "Cargar factura" at bounding box center [646, 349] width 58 height 8
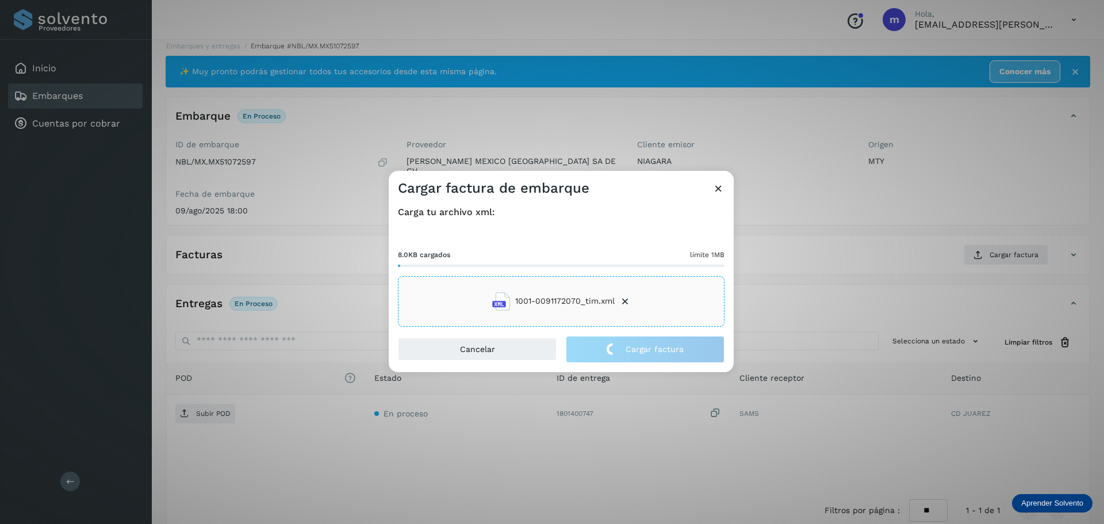
click at [204, 412] on div "Cargar factura de embarque Carga tu archivo xml: 8.0KB cargados límite 1MB 1001…" at bounding box center [552, 262] width 1104 height 524
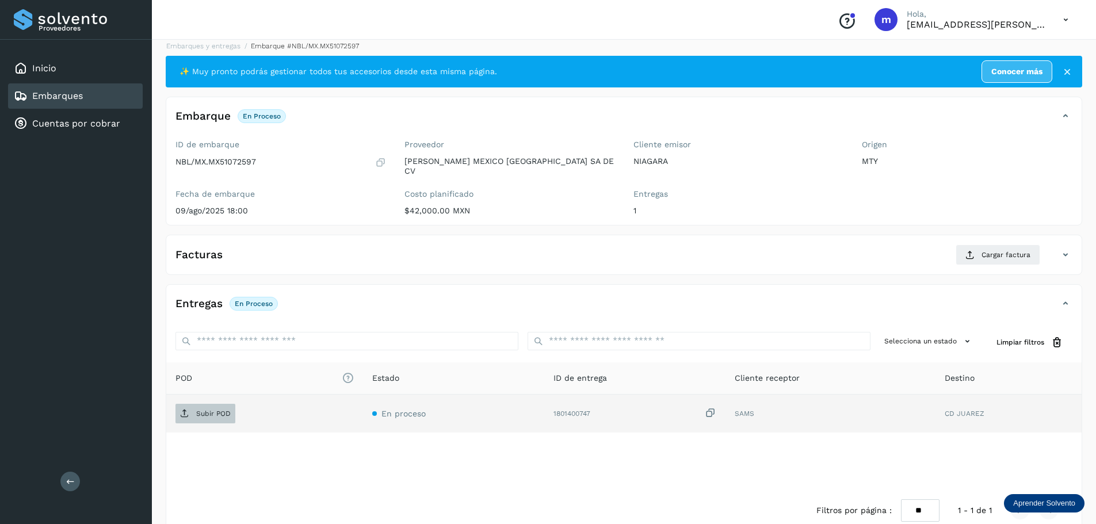
click at [205, 411] on span "Subir POD" at bounding box center [205, 413] width 60 height 18
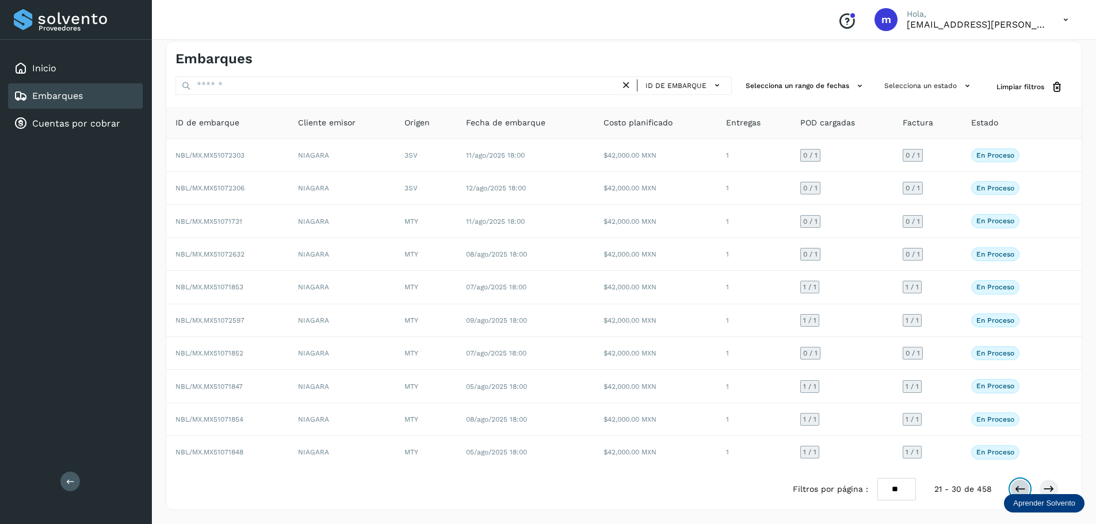
click at [1022, 488] on icon at bounding box center [1020, 489] width 12 height 12
click at [1051, 487] on icon at bounding box center [1049, 489] width 12 height 12
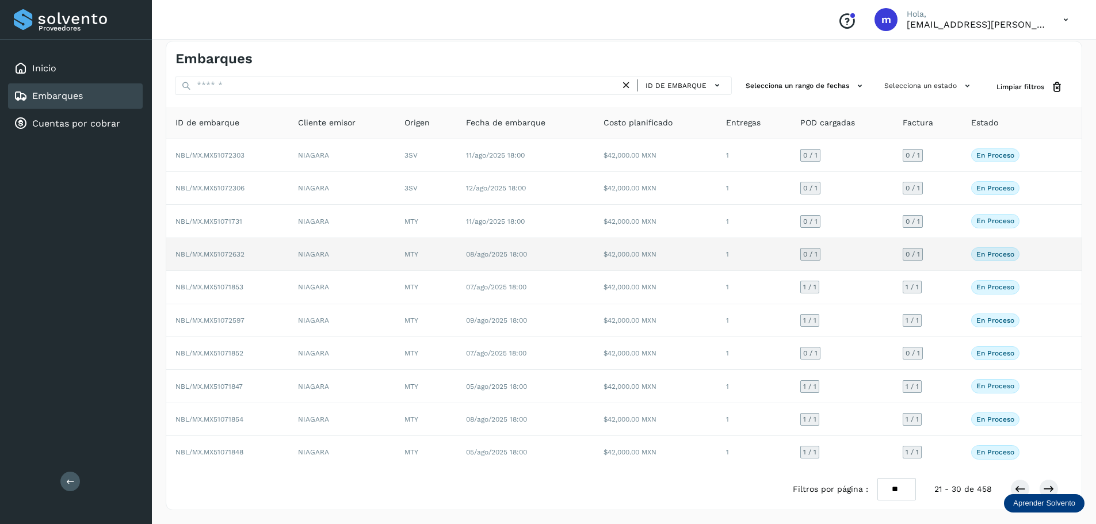
click at [211, 254] on span "NBL/MX.MX51072632" at bounding box center [209, 254] width 69 height 8
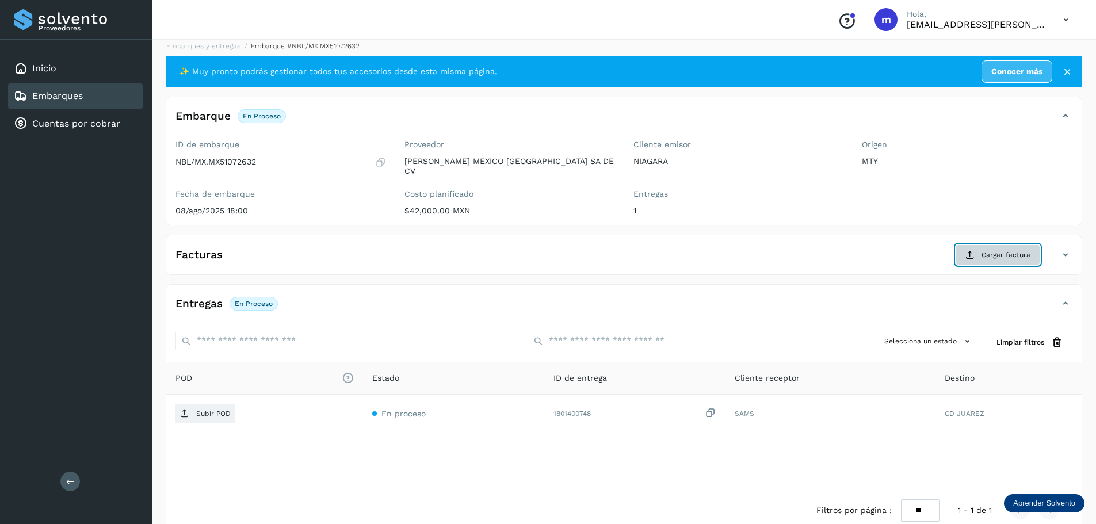
click at [1019, 250] on span "Cargar factura" at bounding box center [1005, 255] width 49 height 10
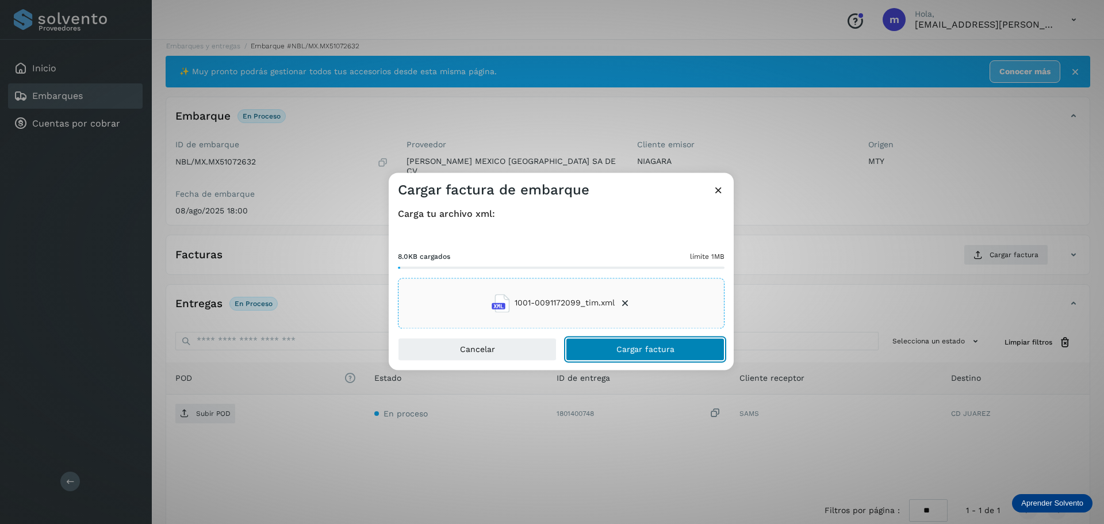
click at [627, 353] on span "Cargar factura" at bounding box center [646, 349] width 58 height 8
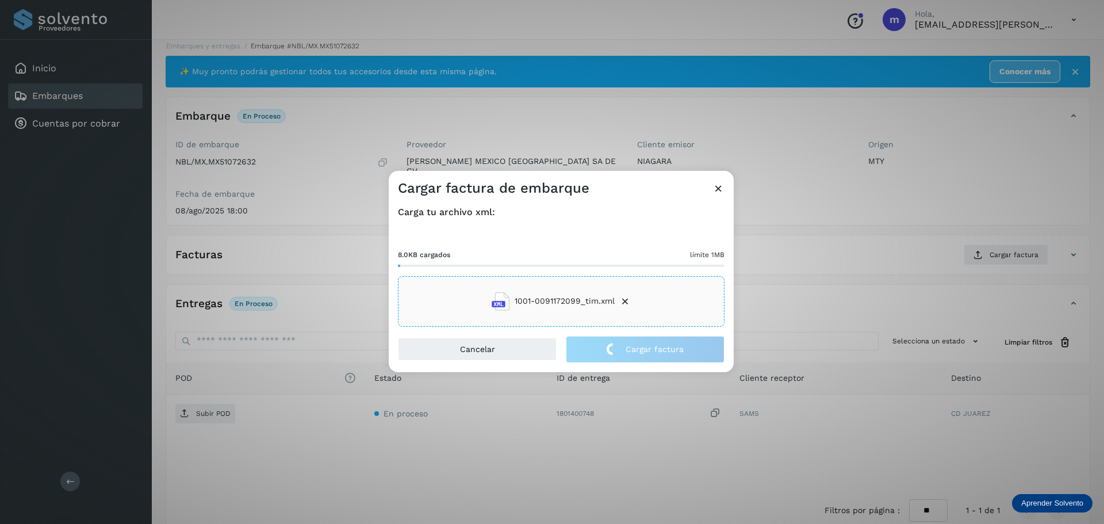
click at [200, 409] on div "Cargar factura de embarque Carga tu archivo xml: 8.0KB cargados límite 1MB 1001…" at bounding box center [552, 262] width 1104 height 524
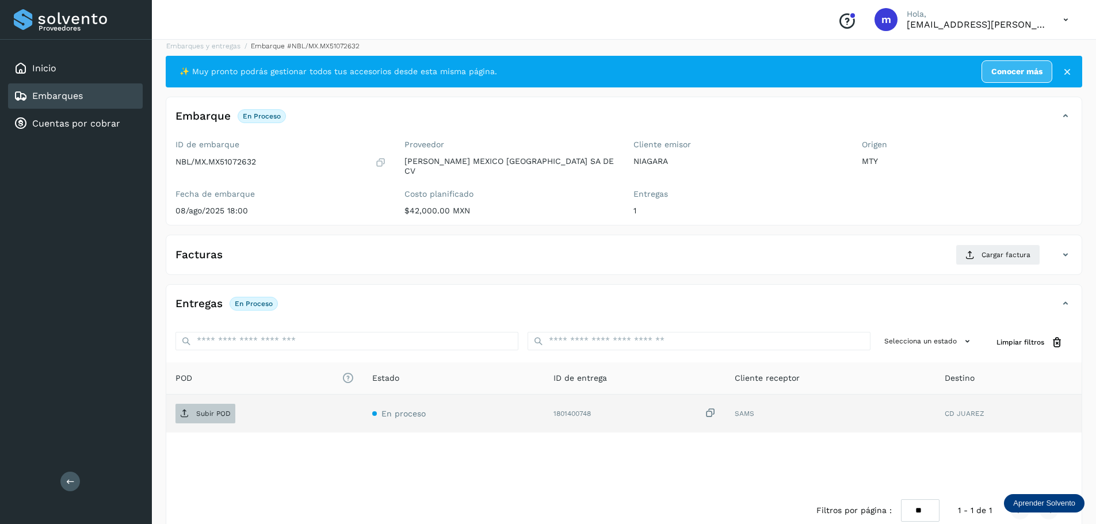
click at [200, 410] on p "Subir POD" at bounding box center [213, 414] width 35 height 8
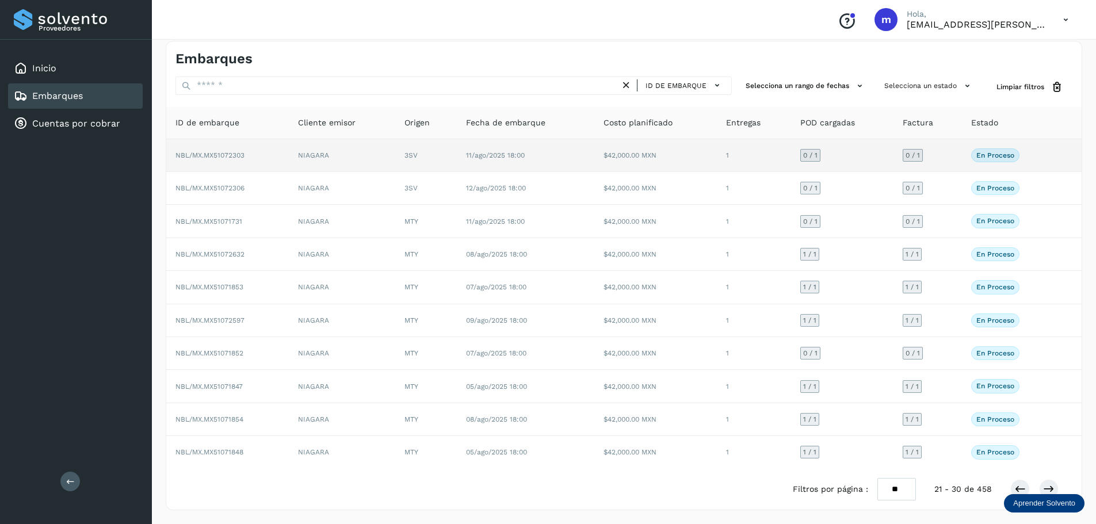
click at [220, 156] on span "NBL/MX.MX51072303" at bounding box center [209, 155] width 69 height 8
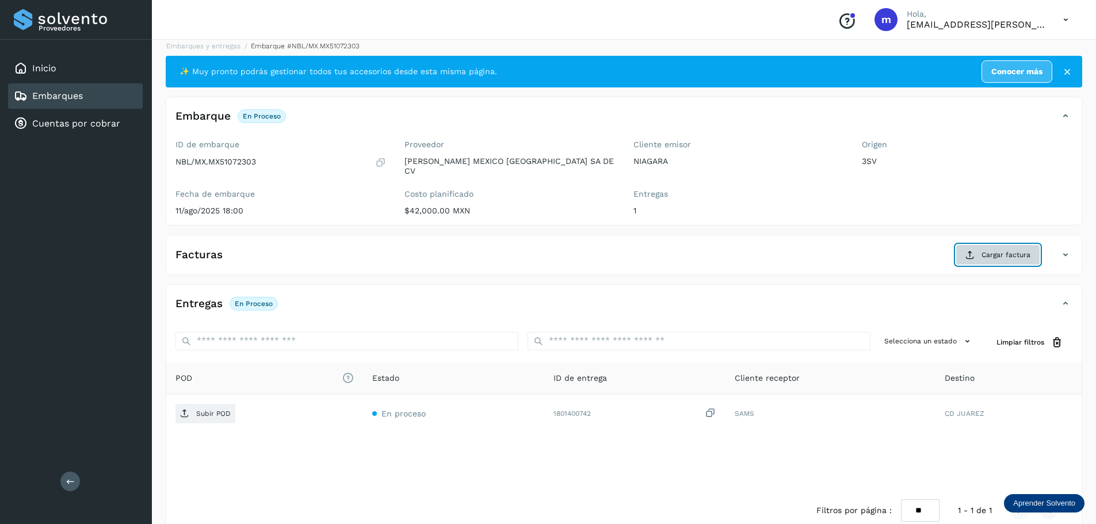
click at [1020, 250] on span "Cargar factura" at bounding box center [1005, 255] width 49 height 10
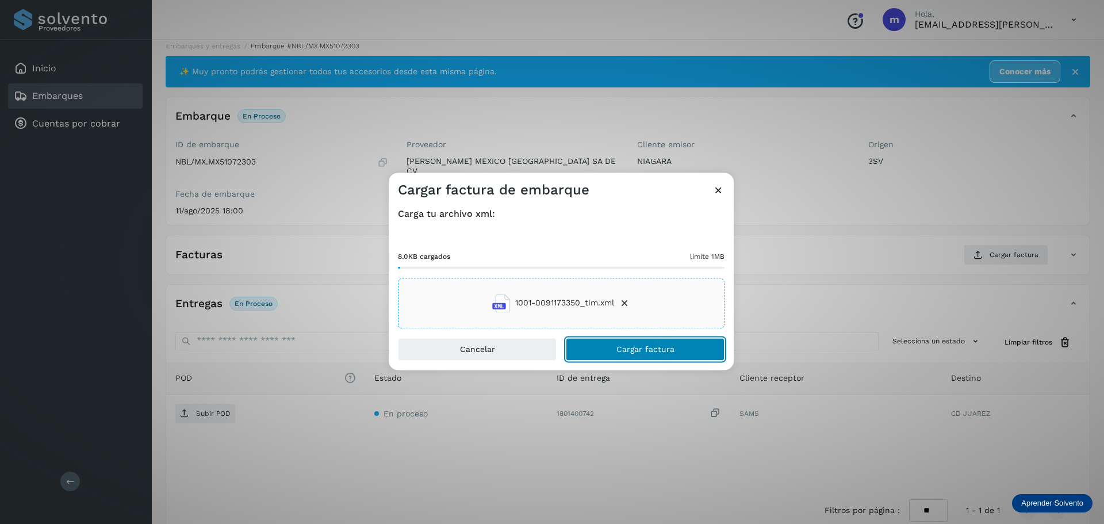
click at [655, 349] on span "Cargar factura" at bounding box center [646, 349] width 58 height 8
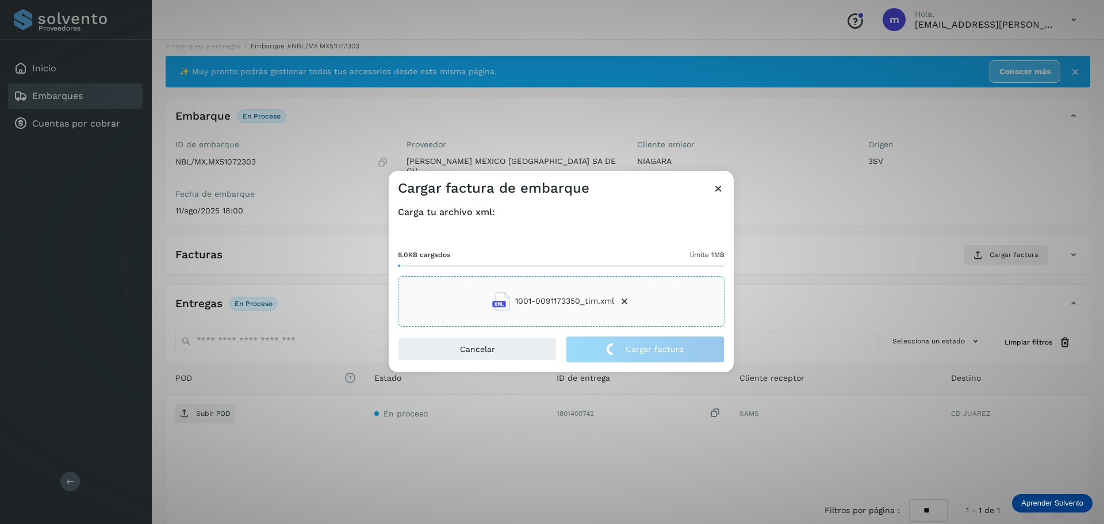
click at [210, 403] on div "Cargar factura de embarque Carga tu archivo xml: 8.0KB cargados límite 1MB 1001…" at bounding box center [552, 262] width 1104 height 524
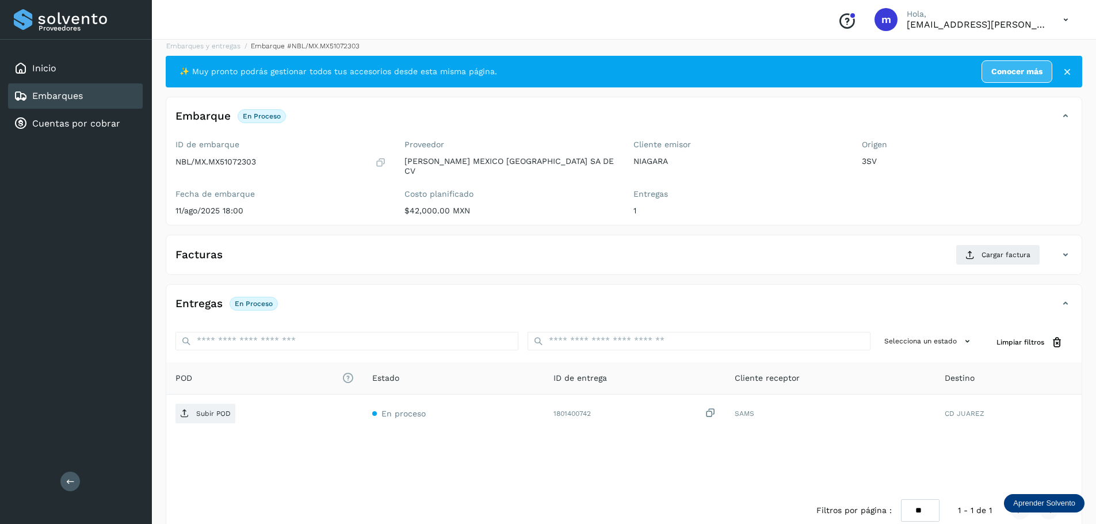
click at [210, 410] on p "Subir POD" at bounding box center [213, 414] width 35 height 8
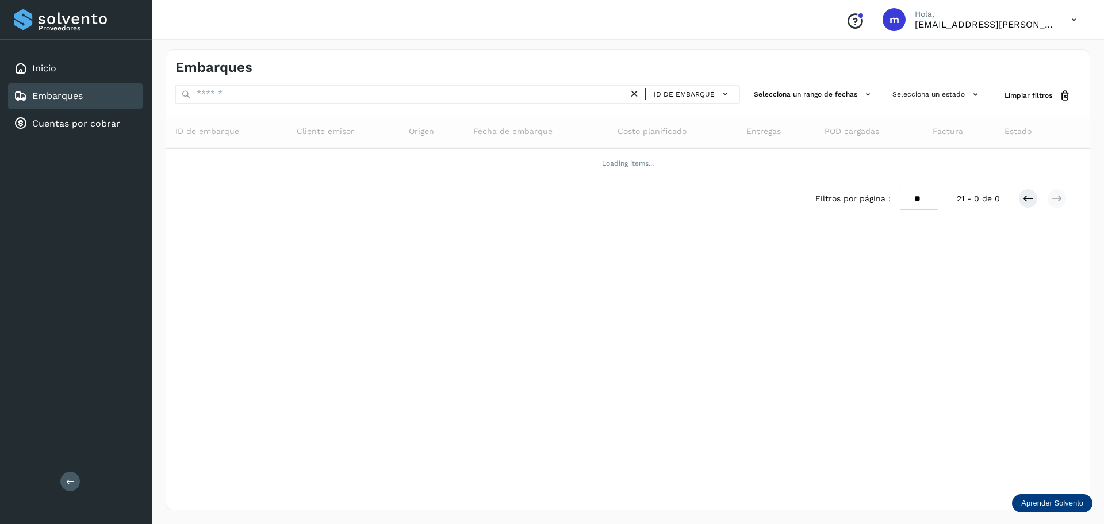
click at [63, 96] on link "Embarques" at bounding box center [57, 95] width 51 height 11
click at [562, 345] on div "Embarques ID de embarque Selecciona un rango de fechas Selecciona un estado Lim…" at bounding box center [628, 279] width 925 height 461
click at [188, 445] on div "Embarques ID de embarque Selecciona un rango de fechas Selecciona un estado Lim…" at bounding box center [628, 279] width 925 height 461
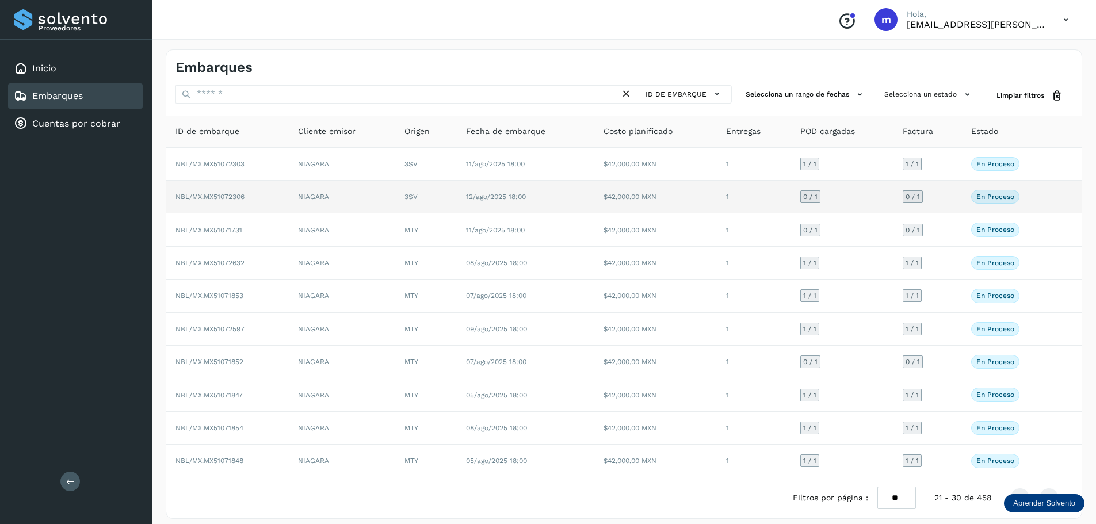
click at [197, 194] on span "NBL/MX.MX51072306" at bounding box center [209, 197] width 69 height 8
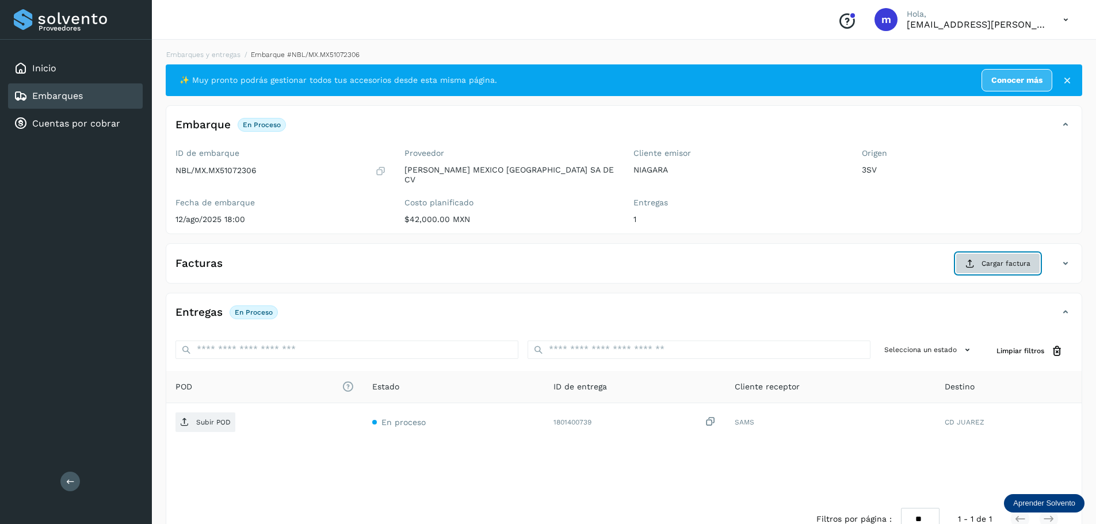
click at [1017, 258] on span "Cargar factura" at bounding box center [1005, 263] width 49 height 10
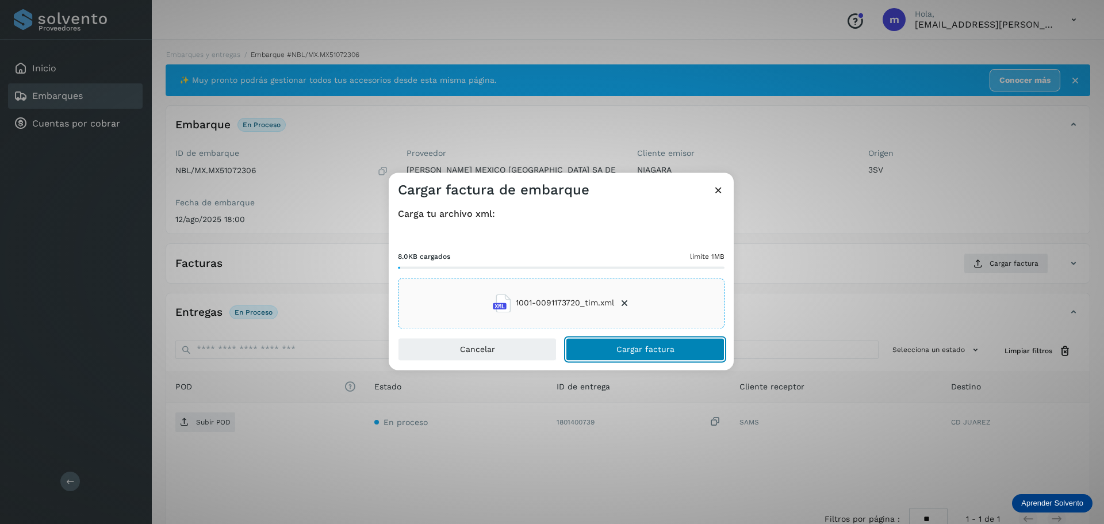
click at [634, 349] on span "Cargar factura" at bounding box center [646, 349] width 58 height 8
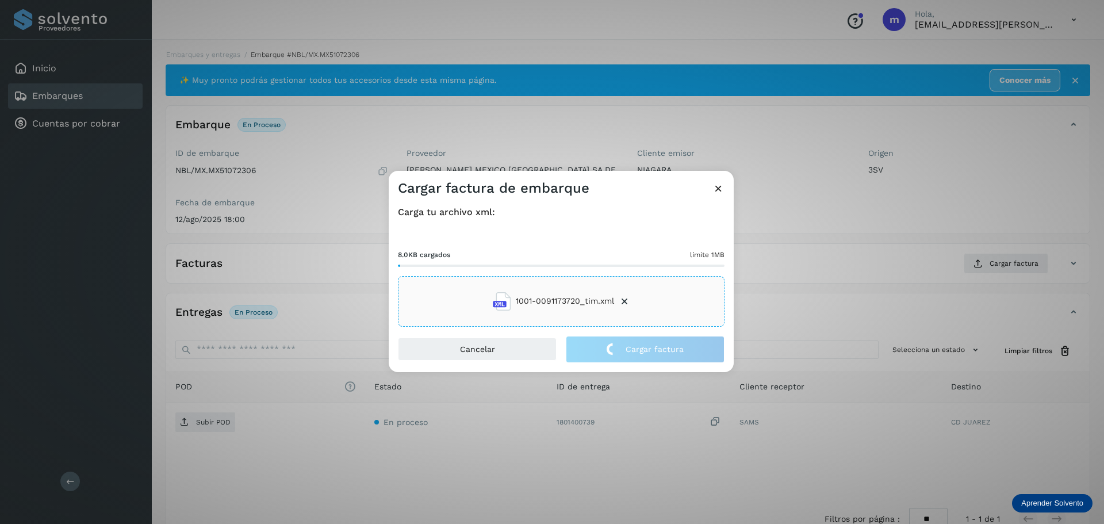
click at [206, 414] on div "Cargar factura de embarque Carga tu archivo xml: 8.0KB cargados límite 1MB 1001…" at bounding box center [552, 262] width 1104 height 524
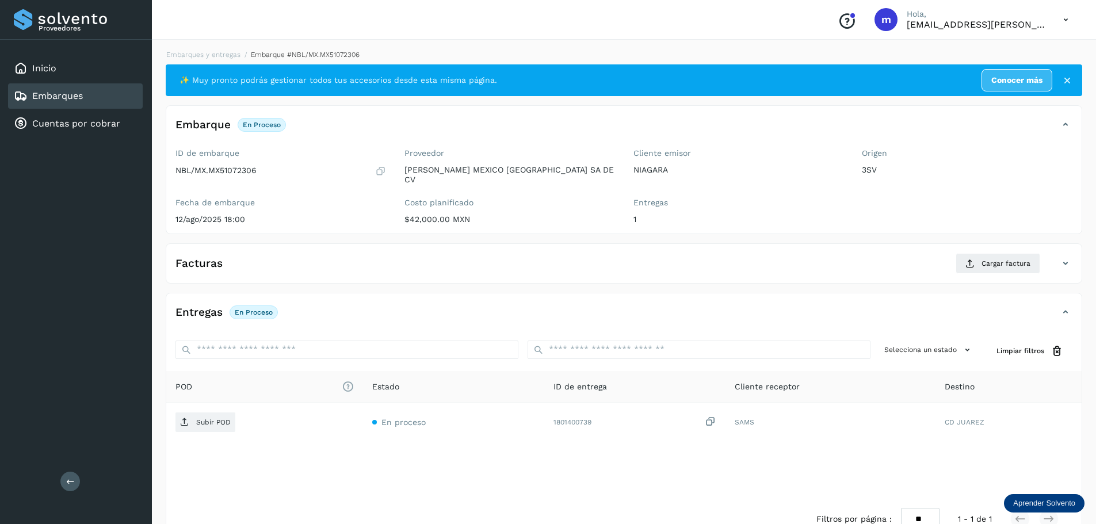
click at [206, 418] on p "Subir POD" at bounding box center [213, 422] width 35 height 8
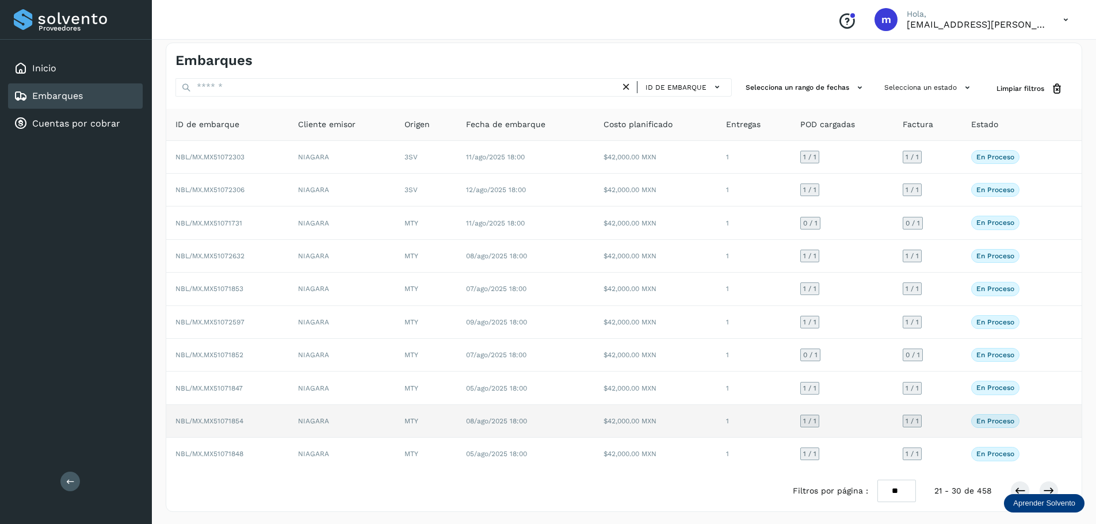
scroll to position [9, 0]
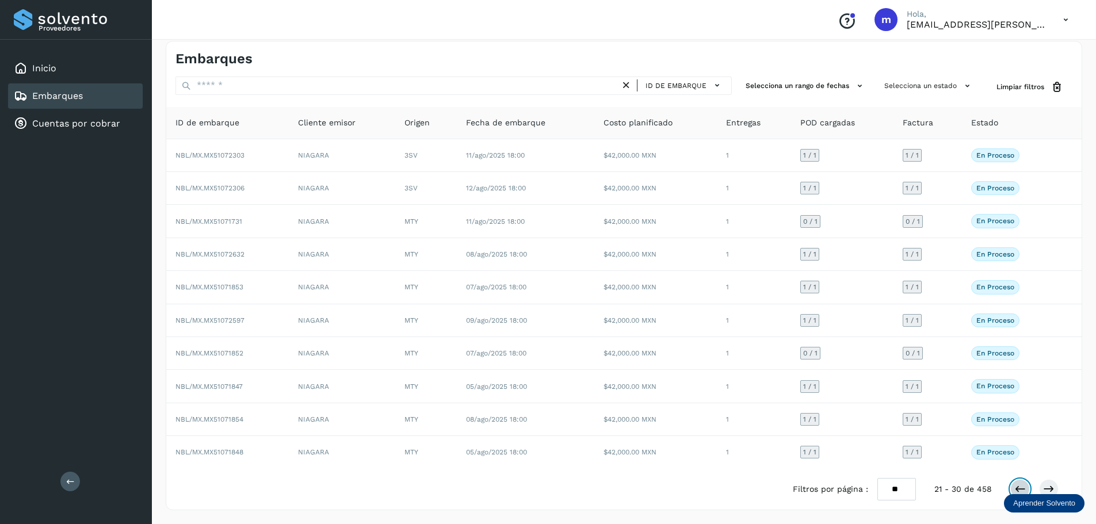
click at [1016, 486] on icon at bounding box center [1020, 489] width 12 height 12
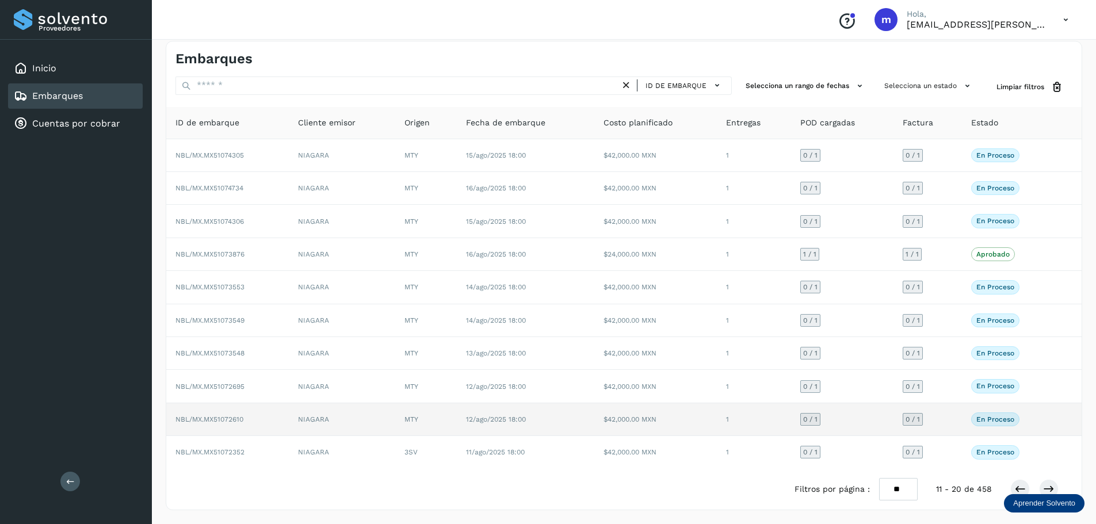
click at [220, 418] on span "NBL/MX.MX51072610" at bounding box center [209, 419] width 68 height 8
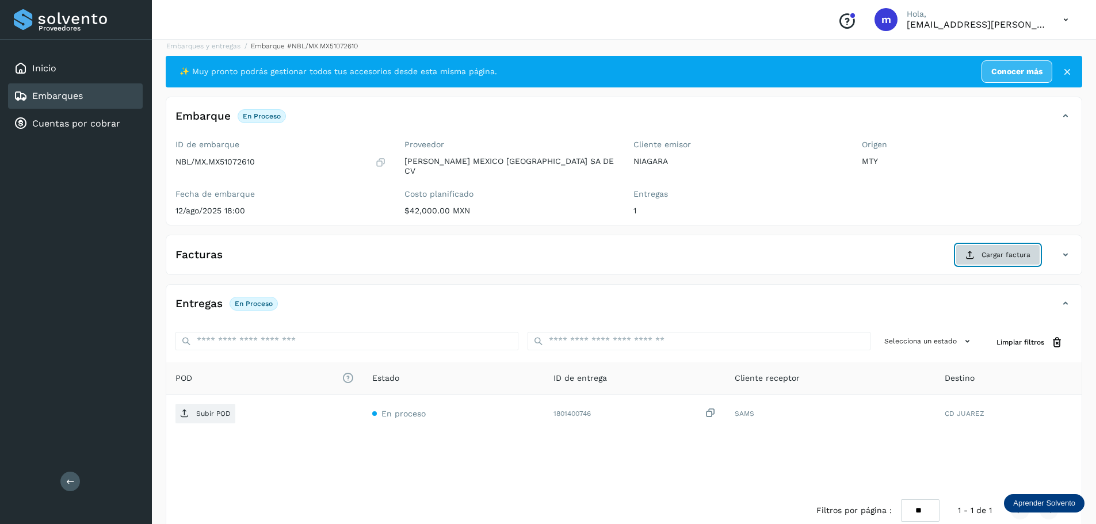
click at [995, 250] on span "Cargar factura" at bounding box center [1005, 255] width 49 height 10
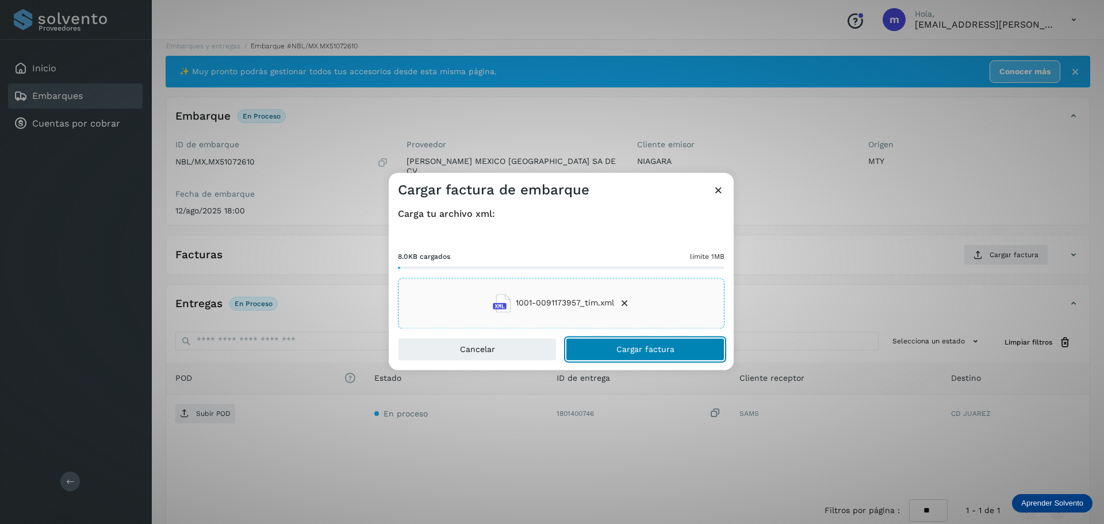
click at [644, 350] on span "Cargar factura" at bounding box center [646, 349] width 58 height 8
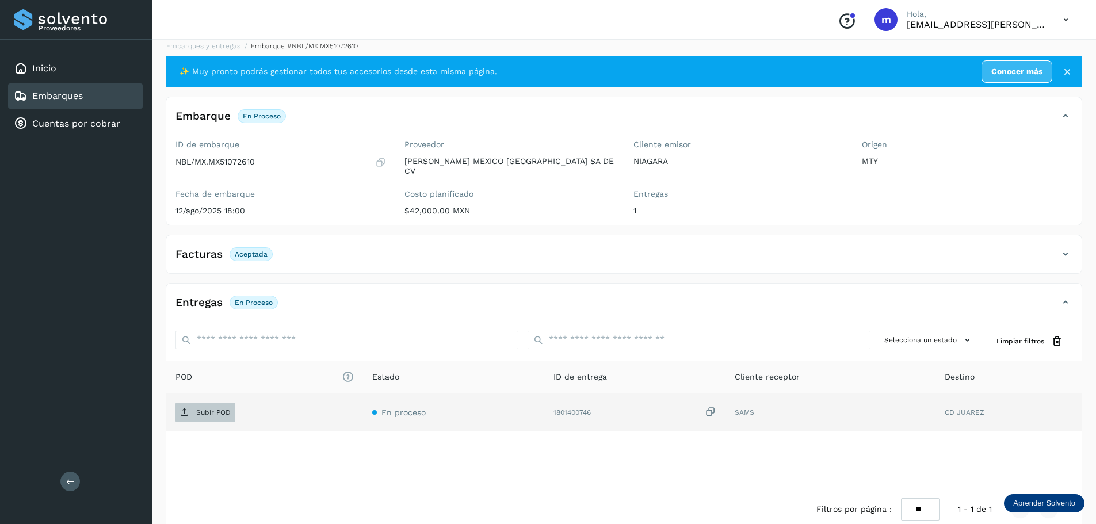
click at [198, 408] on p "Subir POD" at bounding box center [213, 412] width 35 height 8
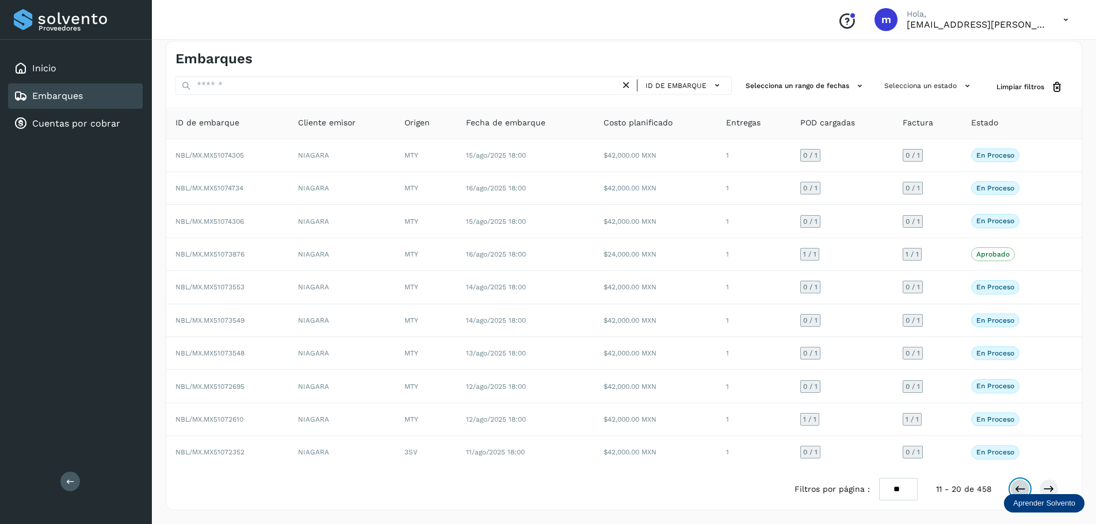
click at [1018, 487] on icon at bounding box center [1020, 489] width 12 height 12
click at [1048, 487] on icon at bounding box center [1049, 489] width 12 height 12
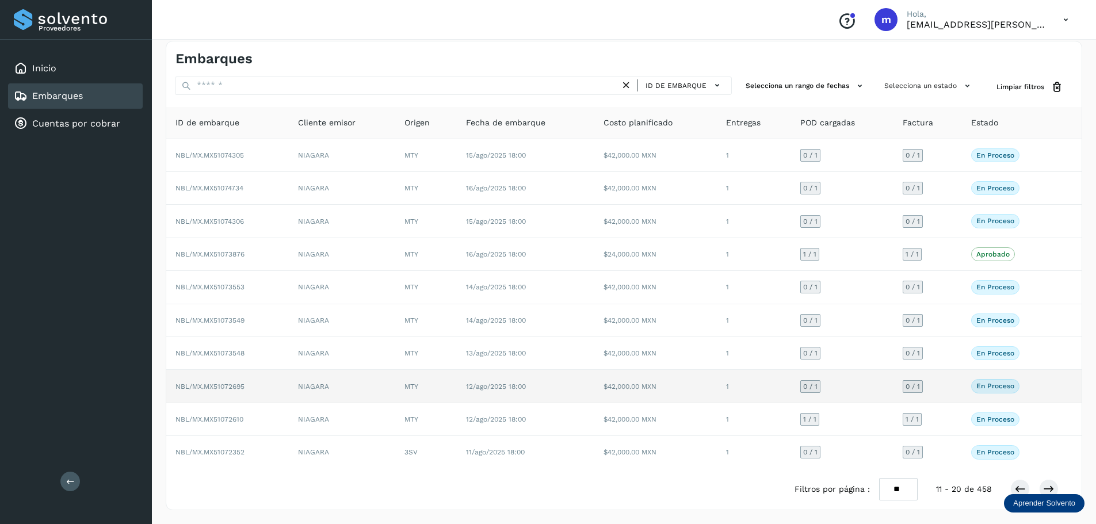
click at [208, 387] on span "NBL/MX.MX51072695" at bounding box center [209, 387] width 69 height 8
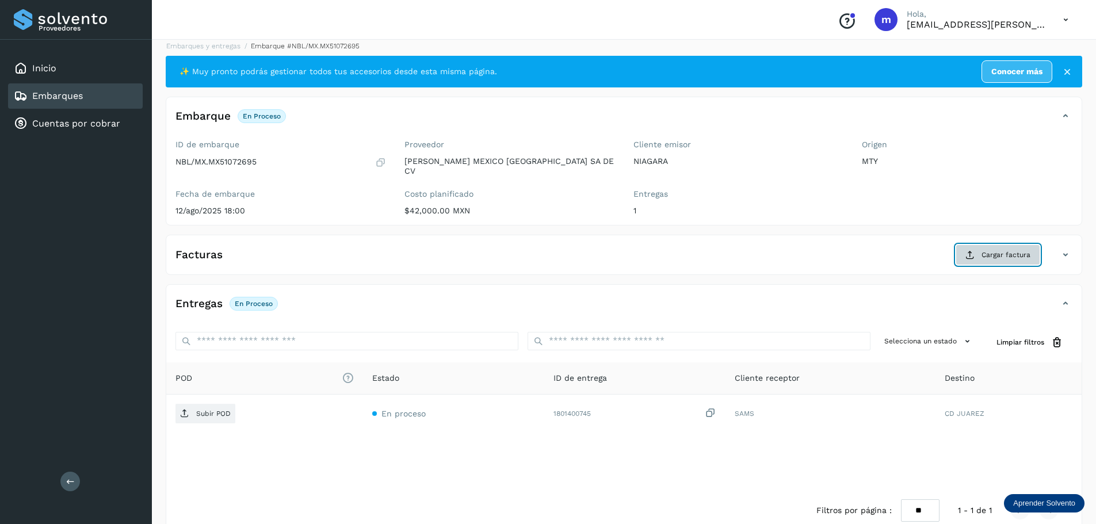
click at [989, 250] on span "Cargar factura" at bounding box center [1005, 255] width 49 height 10
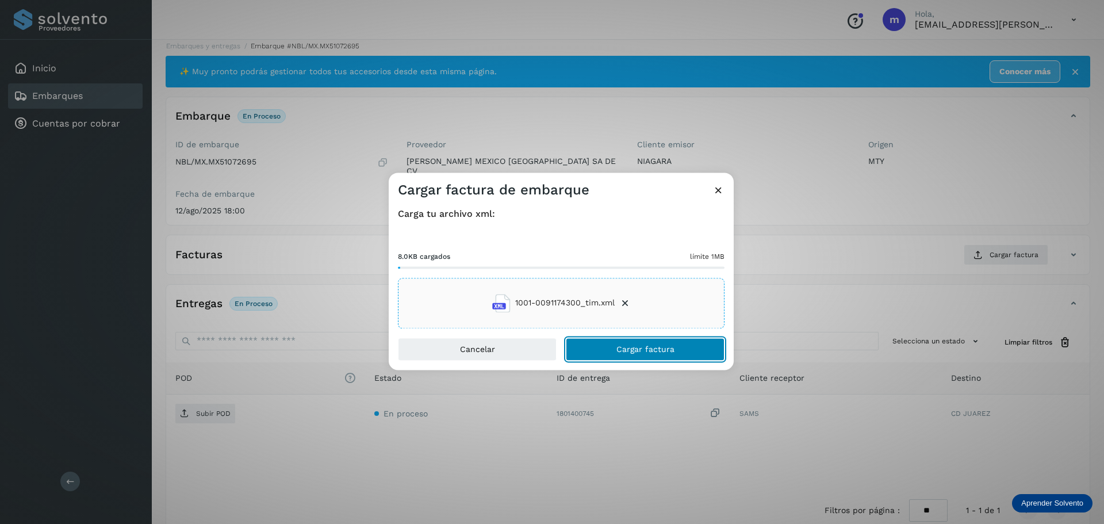
click at [668, 351] on span "Cargar factura" at bounding box center [646, 349] width 58 height 8
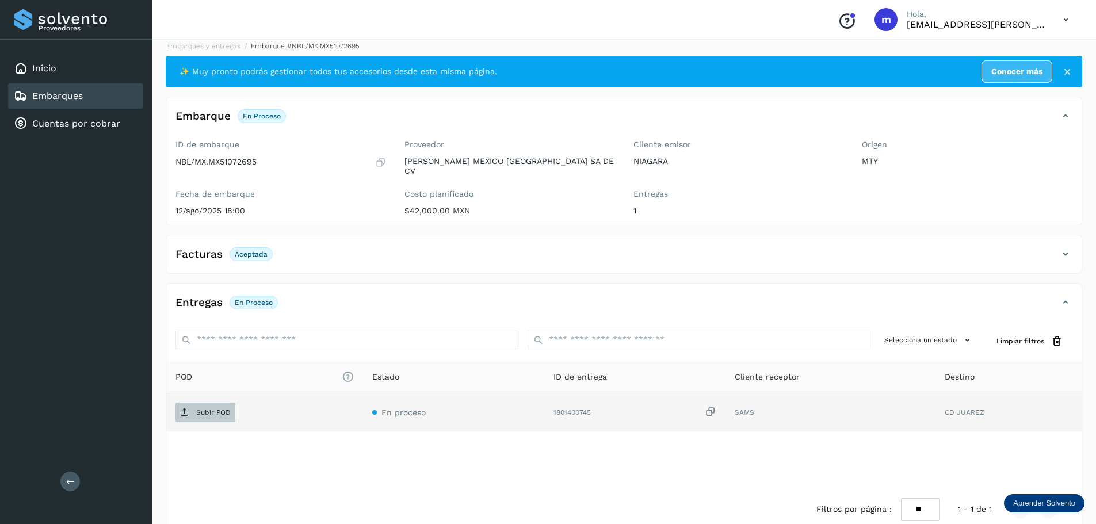
click at [195, 405] on span "Subir POD" at bounding box center [205, 412] width 60 height 18
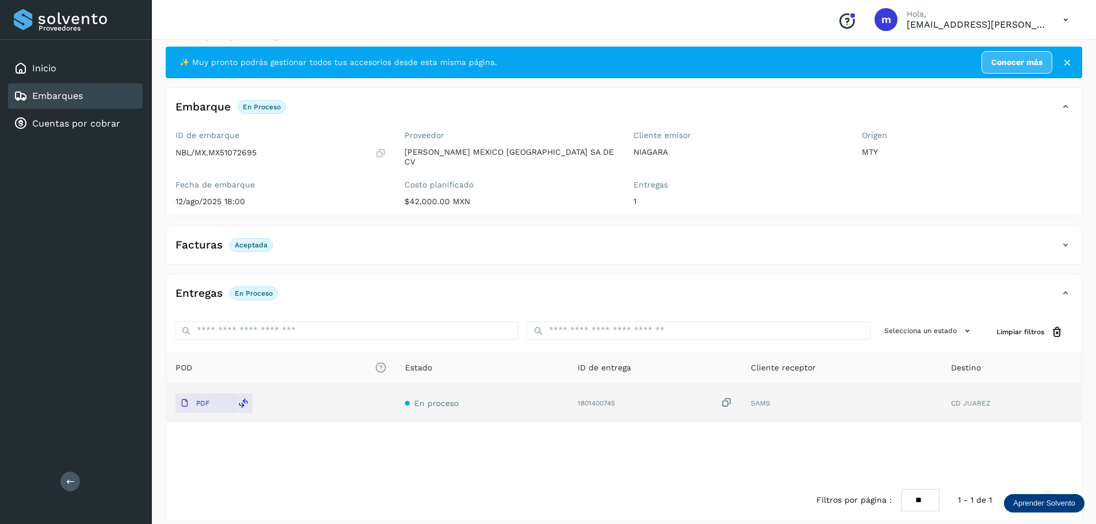
scroll to position [21, 0]
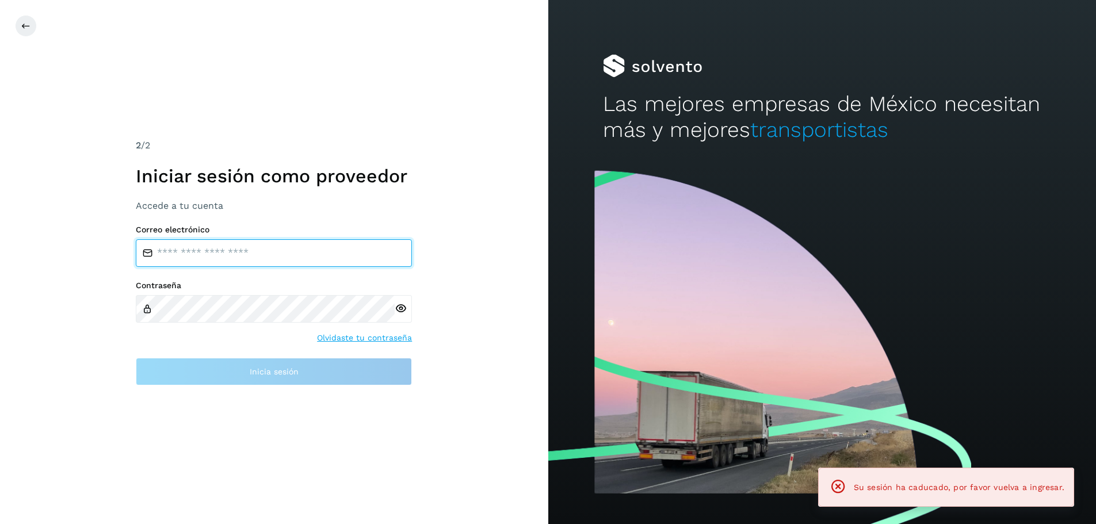
type input "**********"
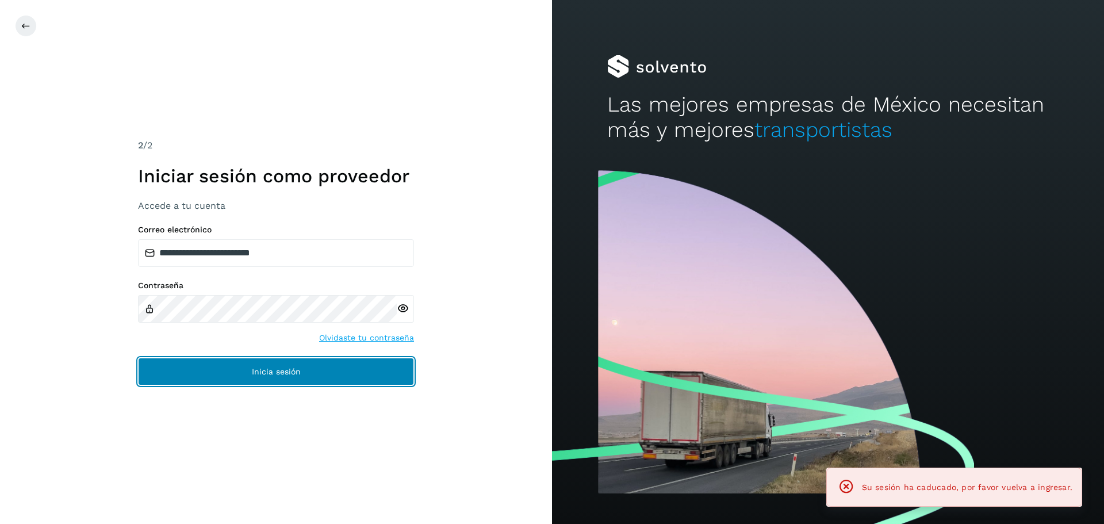
click at [274, 374] on span "Inicia sesión" at bounding box center [276, 372] width 49 height 8
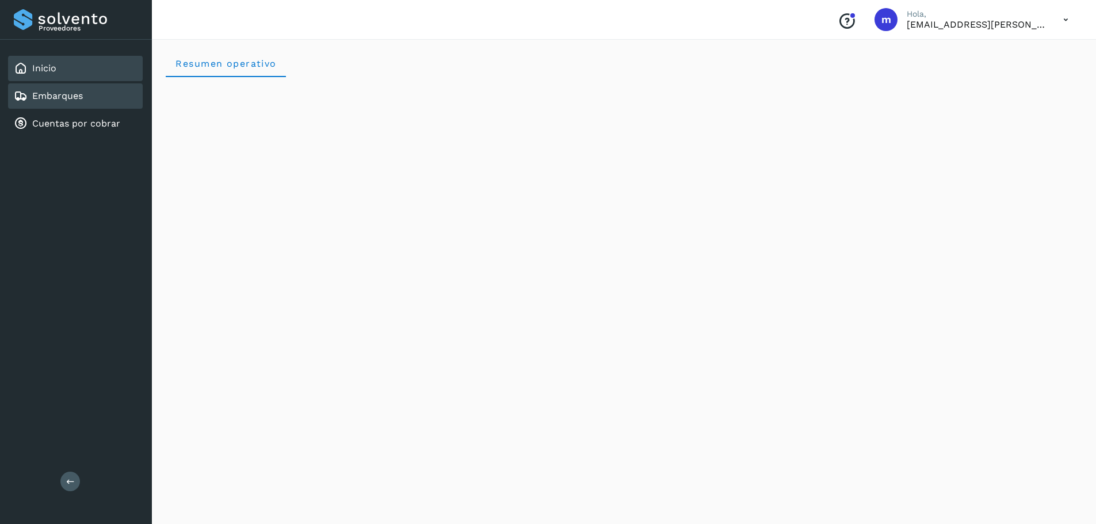
click at [44, 100] on link "Embarques" at bounding box center [57, 95] width 51 height 11
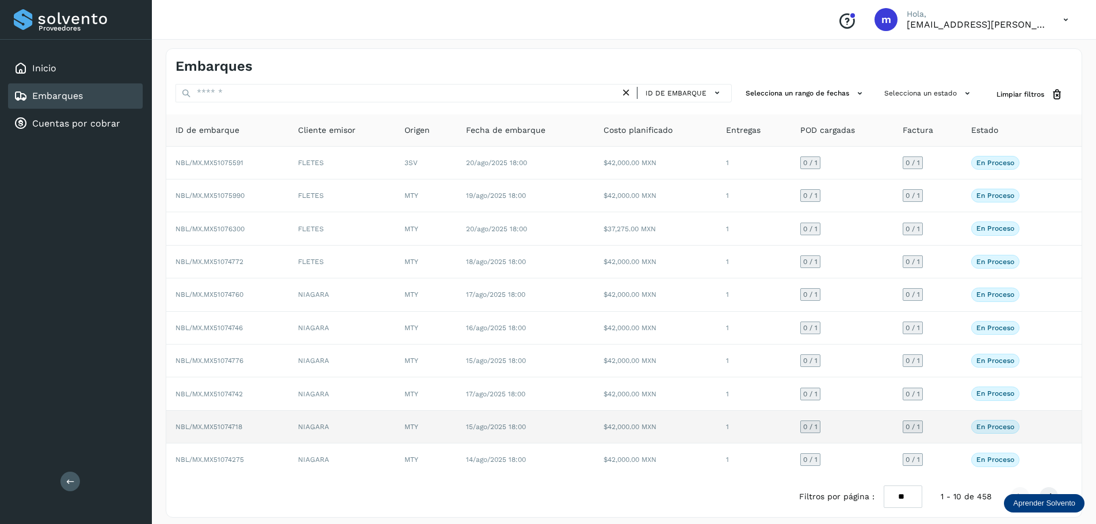
scroll to position [9, 0]
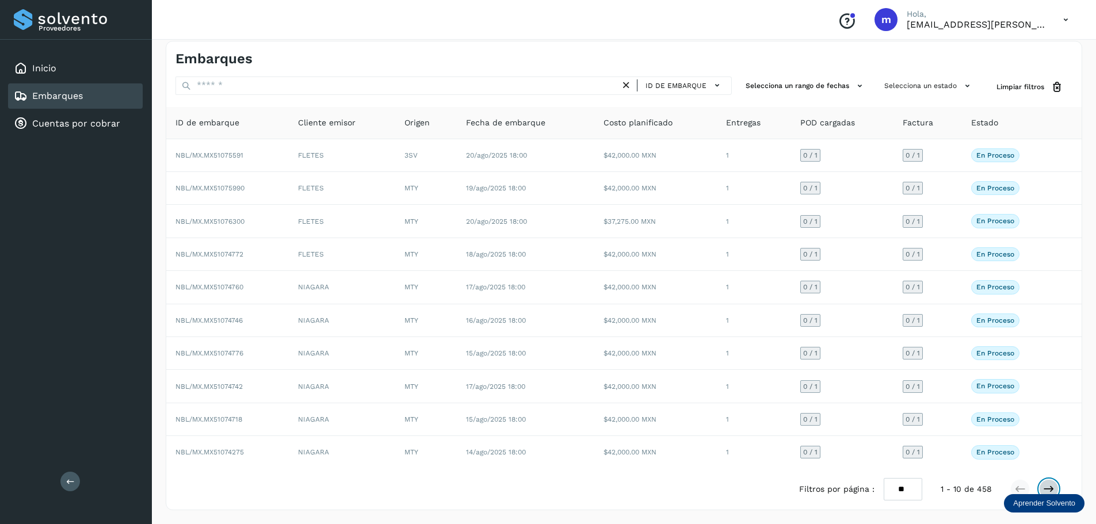
click at [1049, 486] on icon at bounding box center [1049, 489] width 12 height 12
click at [1049, 487] on icon at bounding box center [1049, 489] width 12 height 12
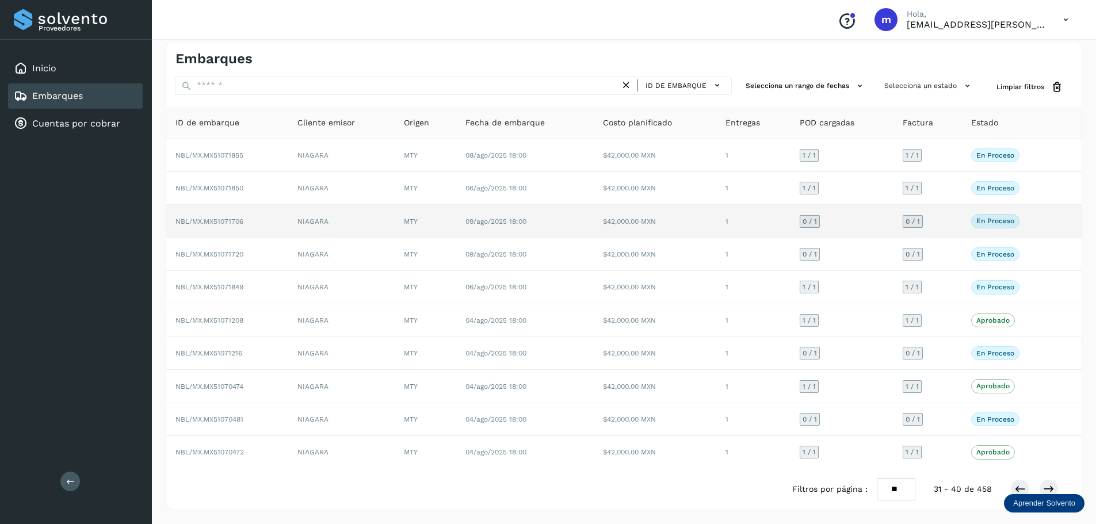
click at [211, 223] on span "NBL/MX.MX51071706" at bounding box center [209, 221] width 68 height 8
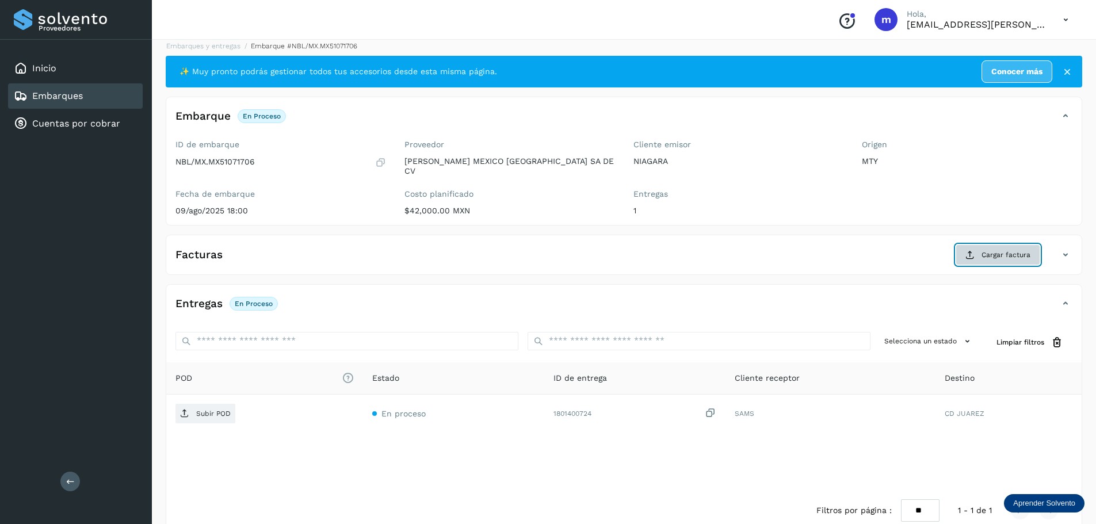
click at [1013, 250] on span "Cargar factura" at bounding box center [1005, 255] width 49 height 10
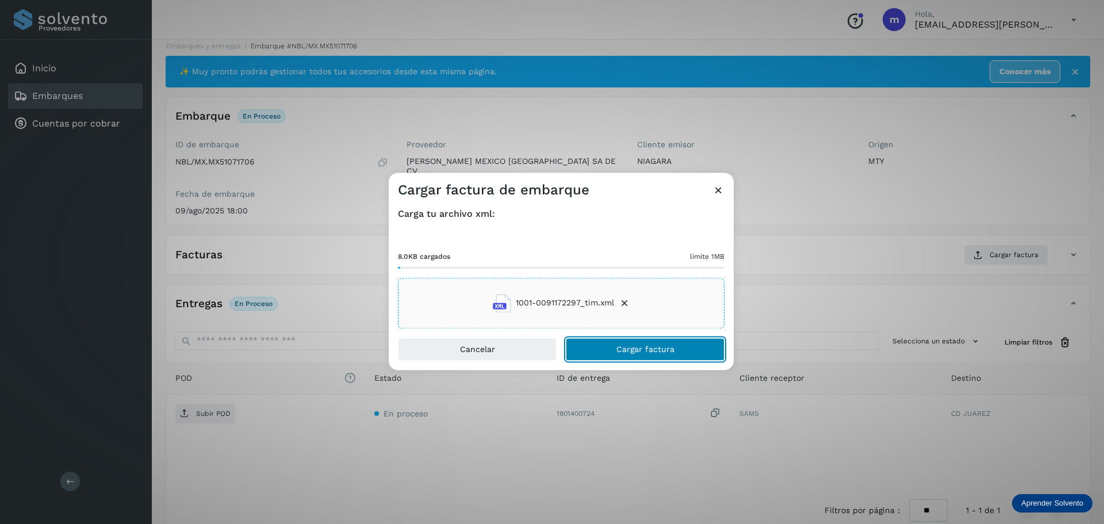
click at [642, 349] on span "Cargar factura" at bounding box center [646, 349] width 58 height 8
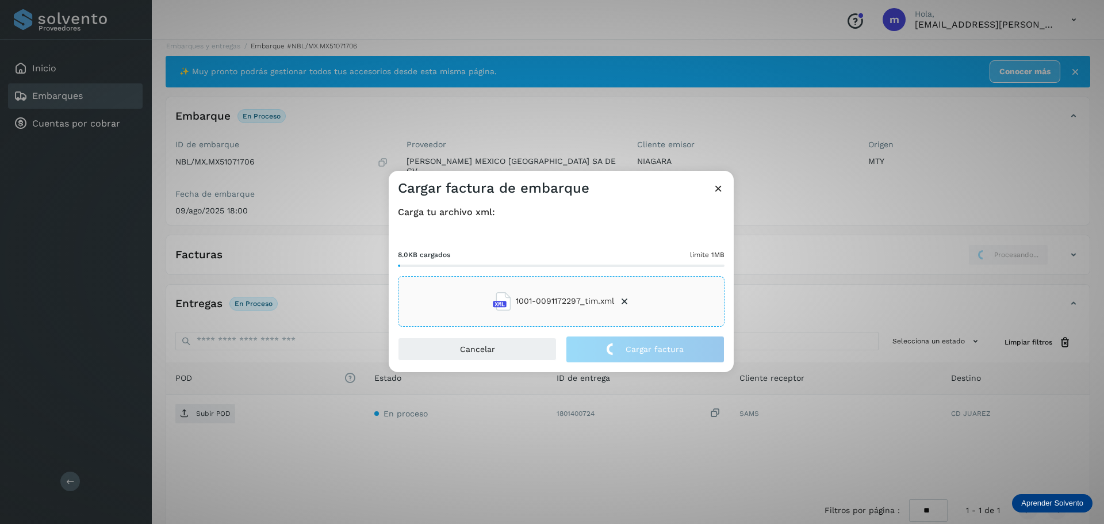
click at [207, 406] on div "Cargar factura de embarque Carga tu archivo xml: 8.0KB cargados límite 1MB 1001…" at bounding box center [552, 262] width 1104 height 524
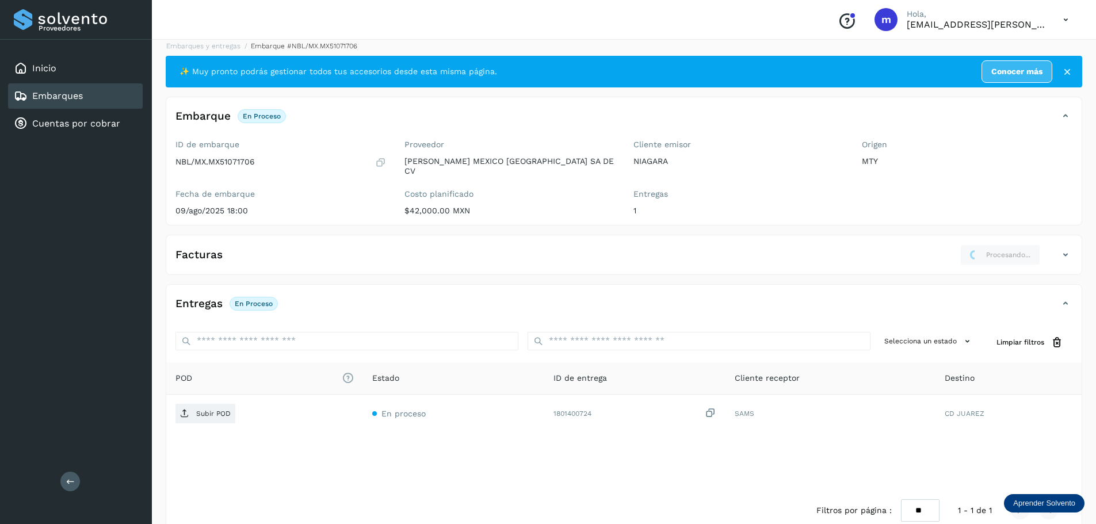
click at [207, 410] on p "Subir POD" at bounding box center [213, 414] width 35 height 8
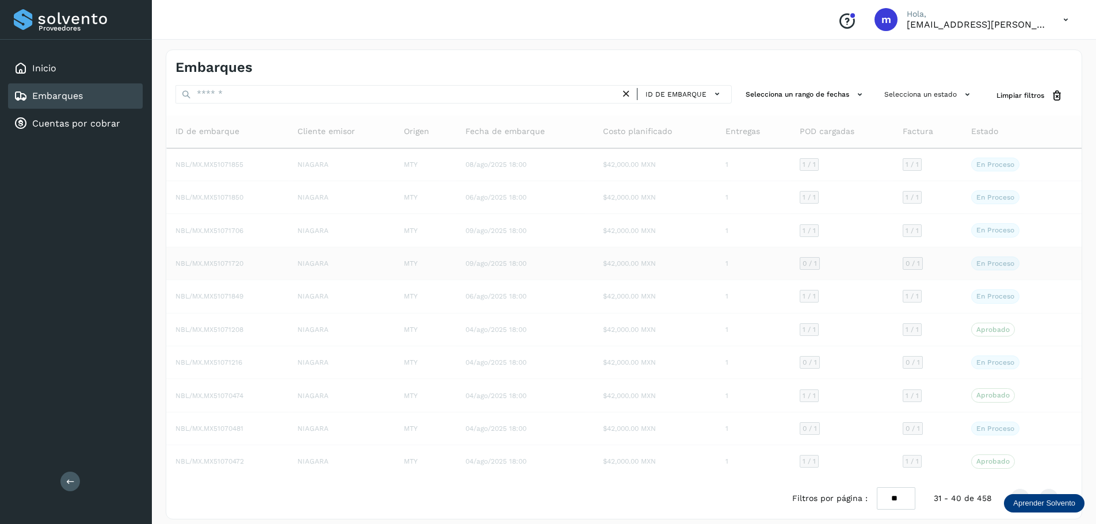
click at [231, 265] on span "NBL/MX.MX51071720" at bounding box center [209, 263] width 68 height 8
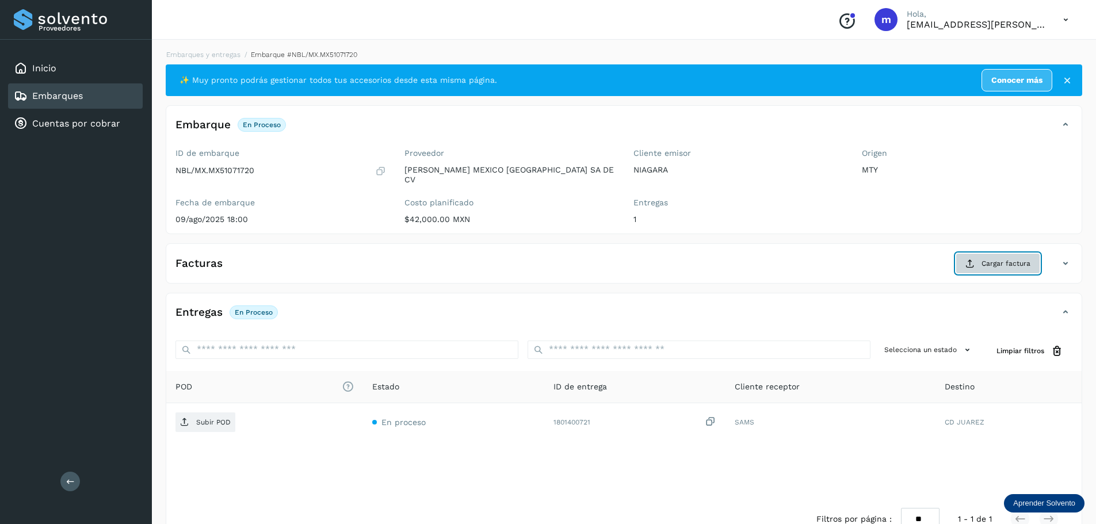
click at [994, 258] on span "Cargar factura" at bounding box center [1005, 263] width 49 height 10
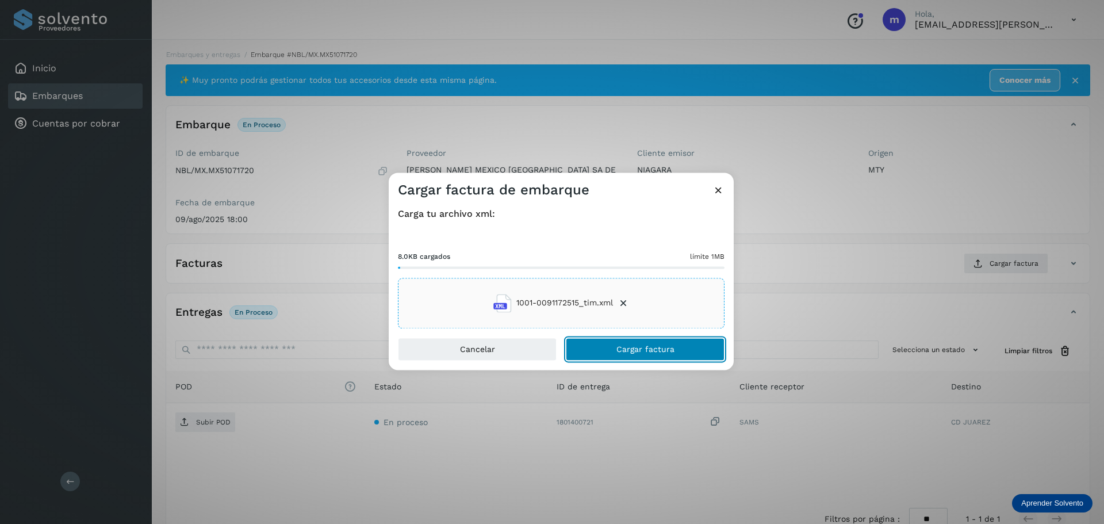
click at [622, 345] on span "Cargar factura" at bounding box center [646, 349] width 58 height 8
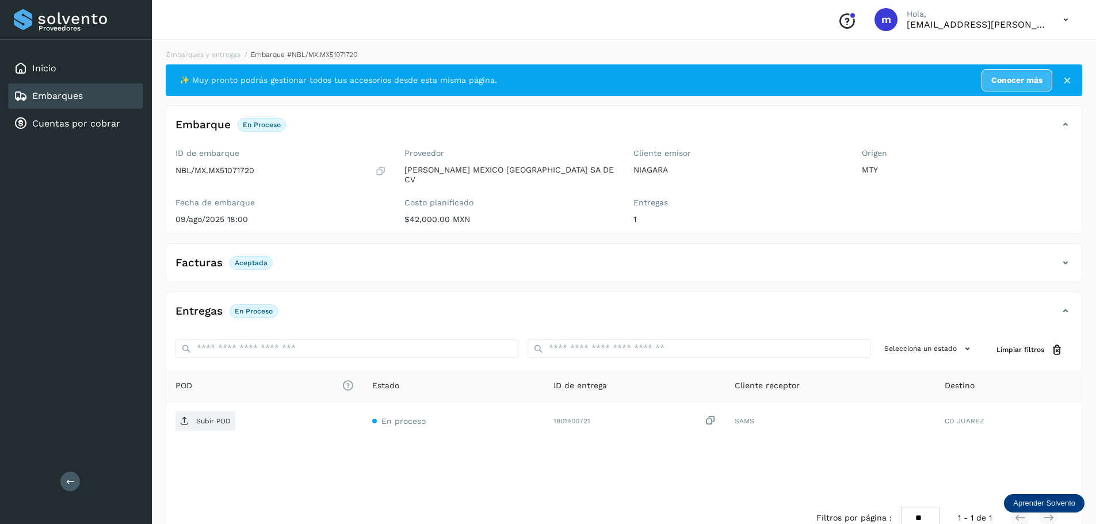
click at [196, 417] on p "Subir POD" at bounding box center [213, 421] width 35 height 8
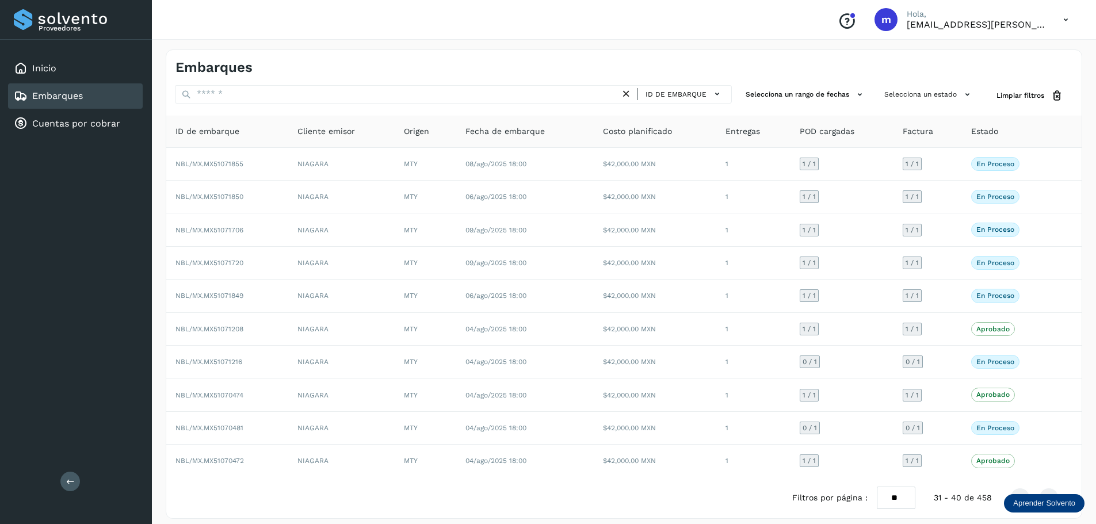
scroll to position [9, 0]
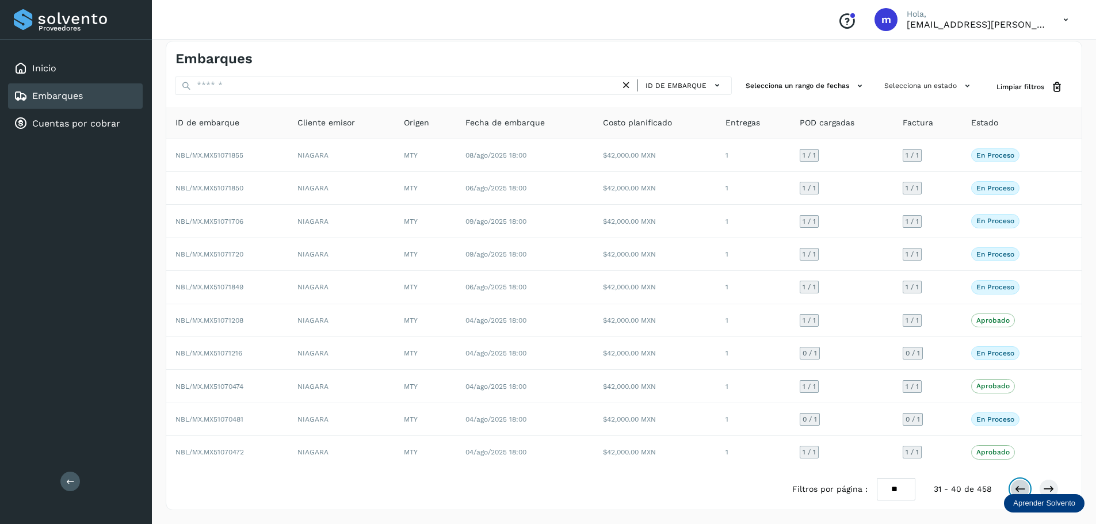
click at [1022, 491] on icon at bounding box center [1020, 489] width 12 height 12
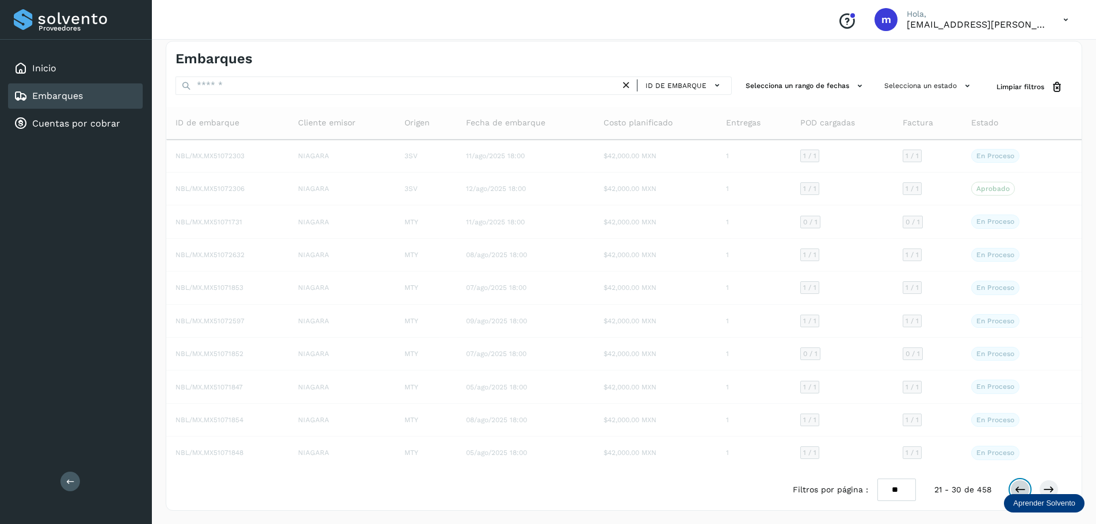
click at [1021, 487] on icon at bounding box center [1020, 490] width 12 height 12
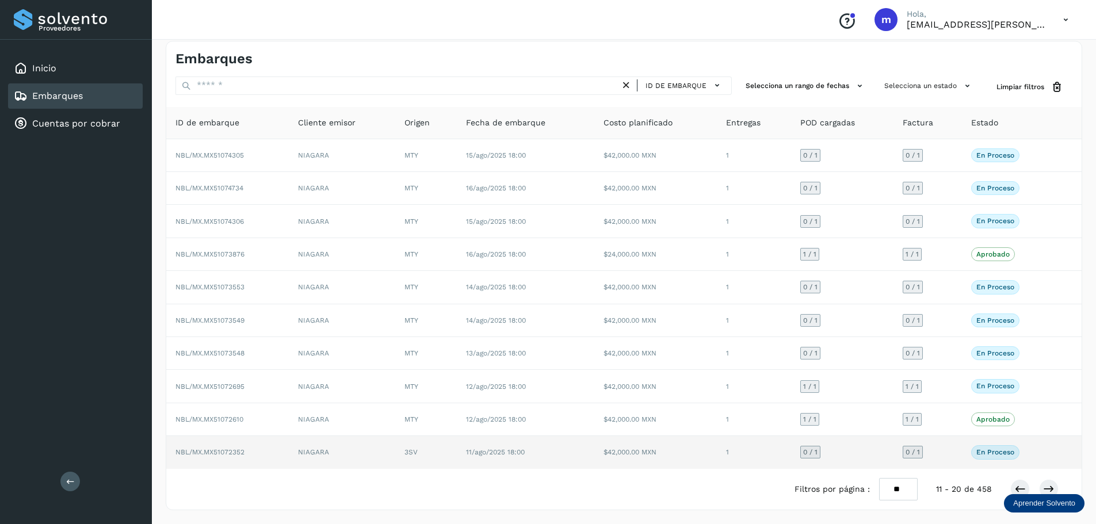
click at [222, 456] on span "NBL/MX.MX51072352" at bounding box center [209, 452] width 69 height 8
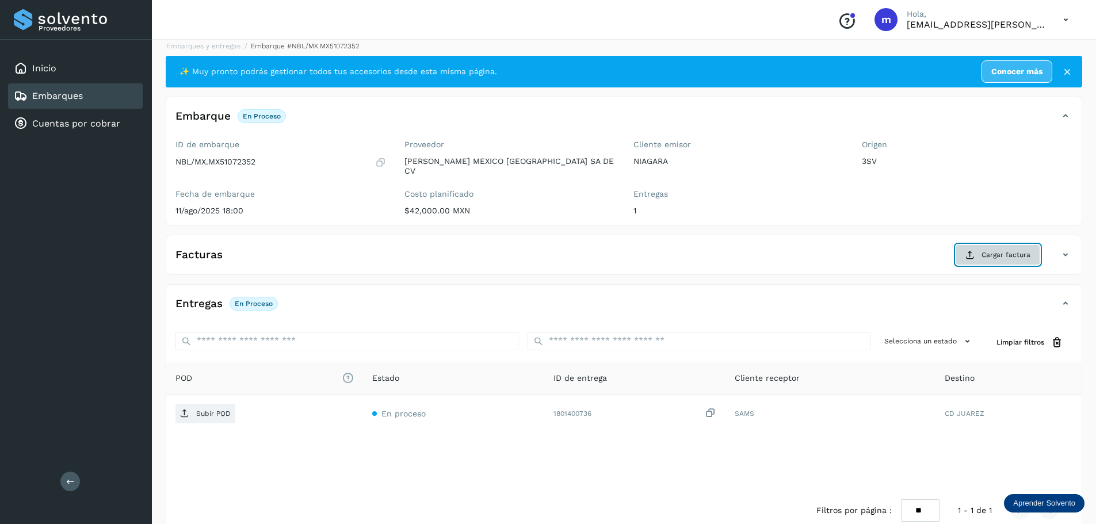
click at [991, 250] on span "Cargar factura" at bounding box center [1005, 255] width 49 height 10
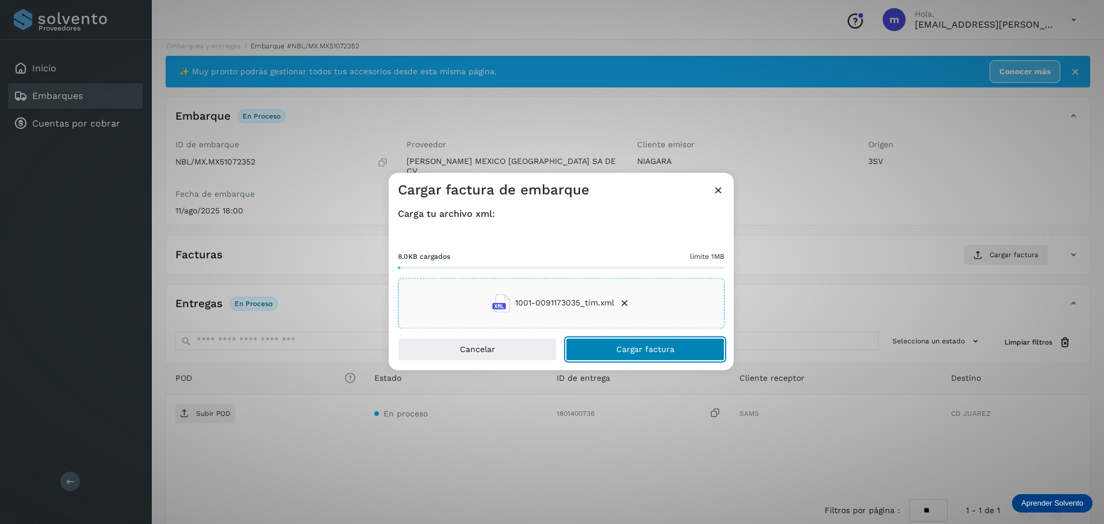
click at [661, 357] on button "Cargar factura" at bounding box center [645, 349] width 159 height 23
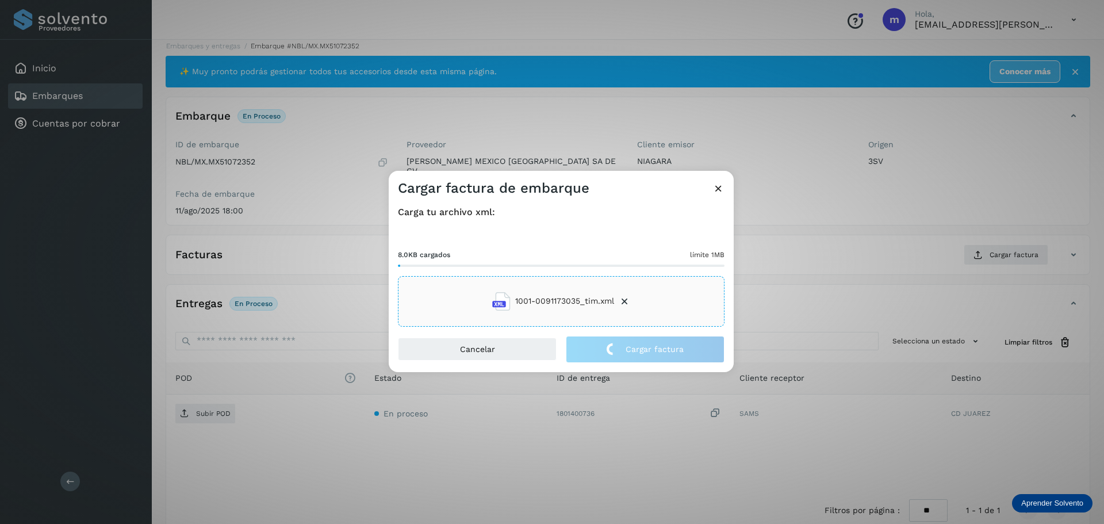
click at [204, 407] on div "Cargar factura de embarque Carga tu archivo xml: 8.0KB cargados límite 1MB 1001…" at bounding box center [552, 262] width 1104 height 524
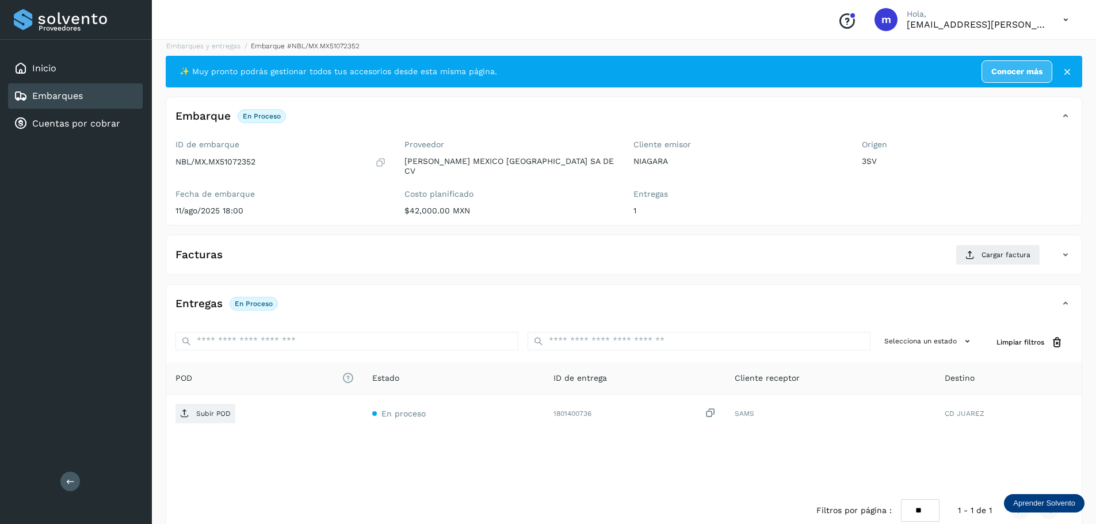
click at [204, 410] on p "Subir POD" at bounding box center [213, 414] width 35 height 8
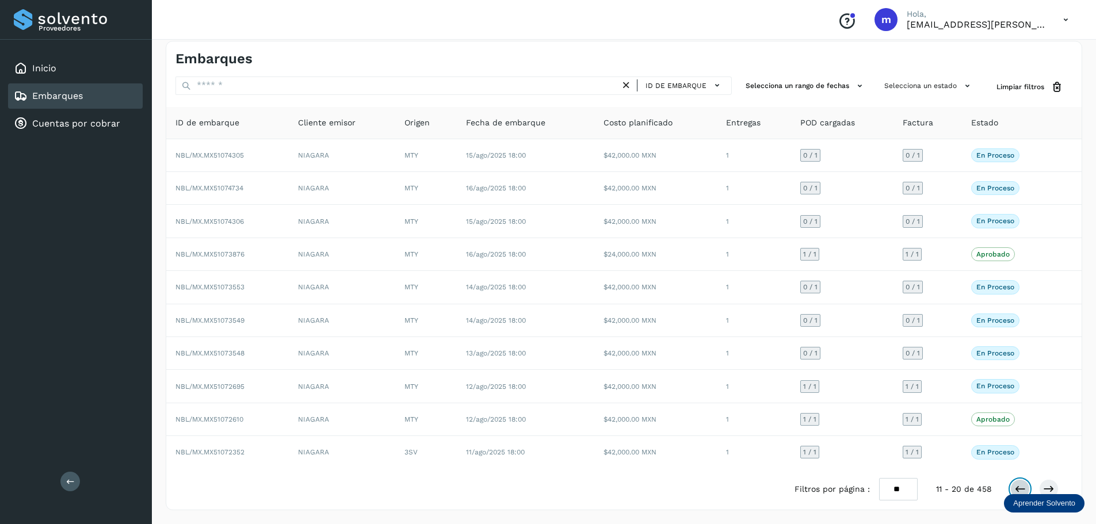
click at [1017, 489] on icon at bounding box center [1020, 489] width 12 height 12
